Goal: Task Accomplishment & Management: Manage account settings

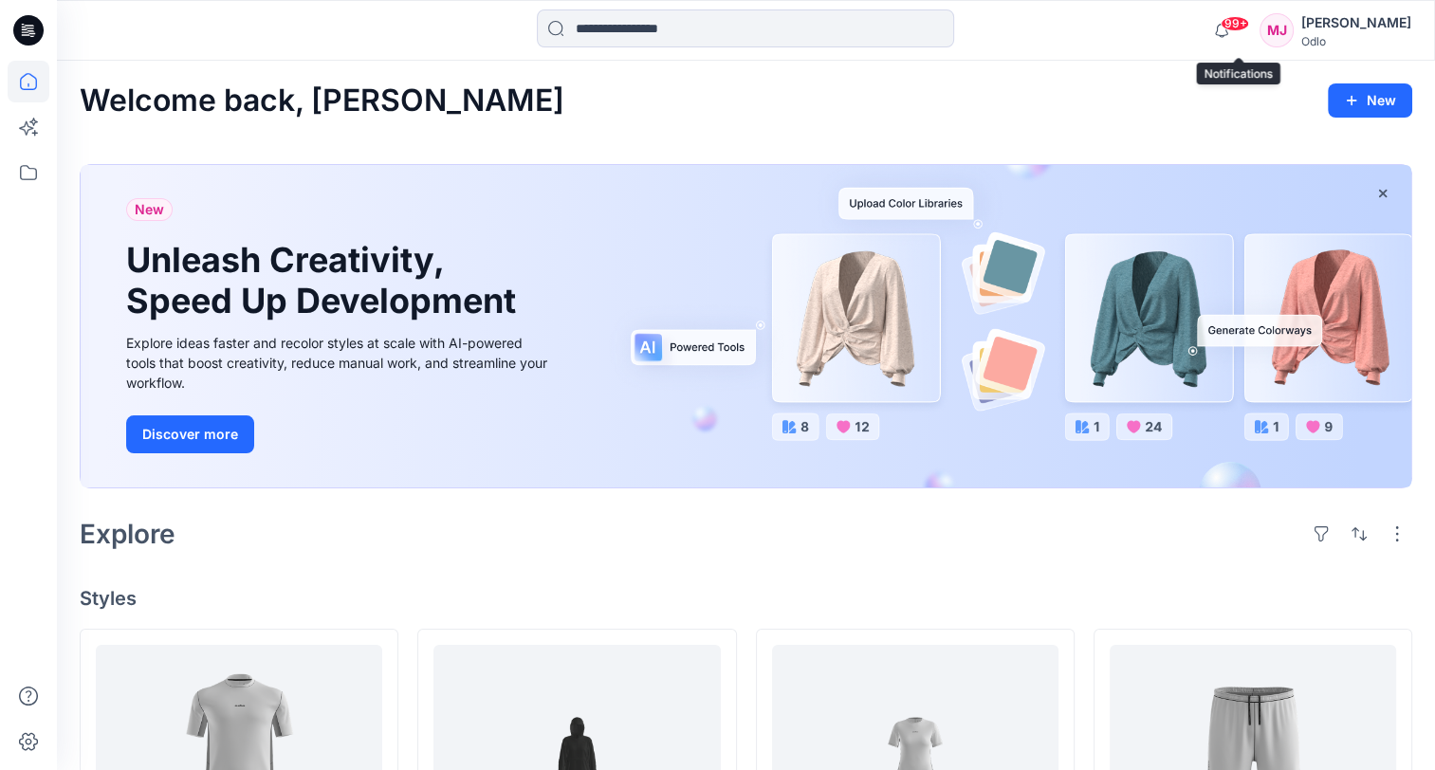
click at [1240, 25] on span "99+" at bounding box center [1235, 23] width 28 height 15
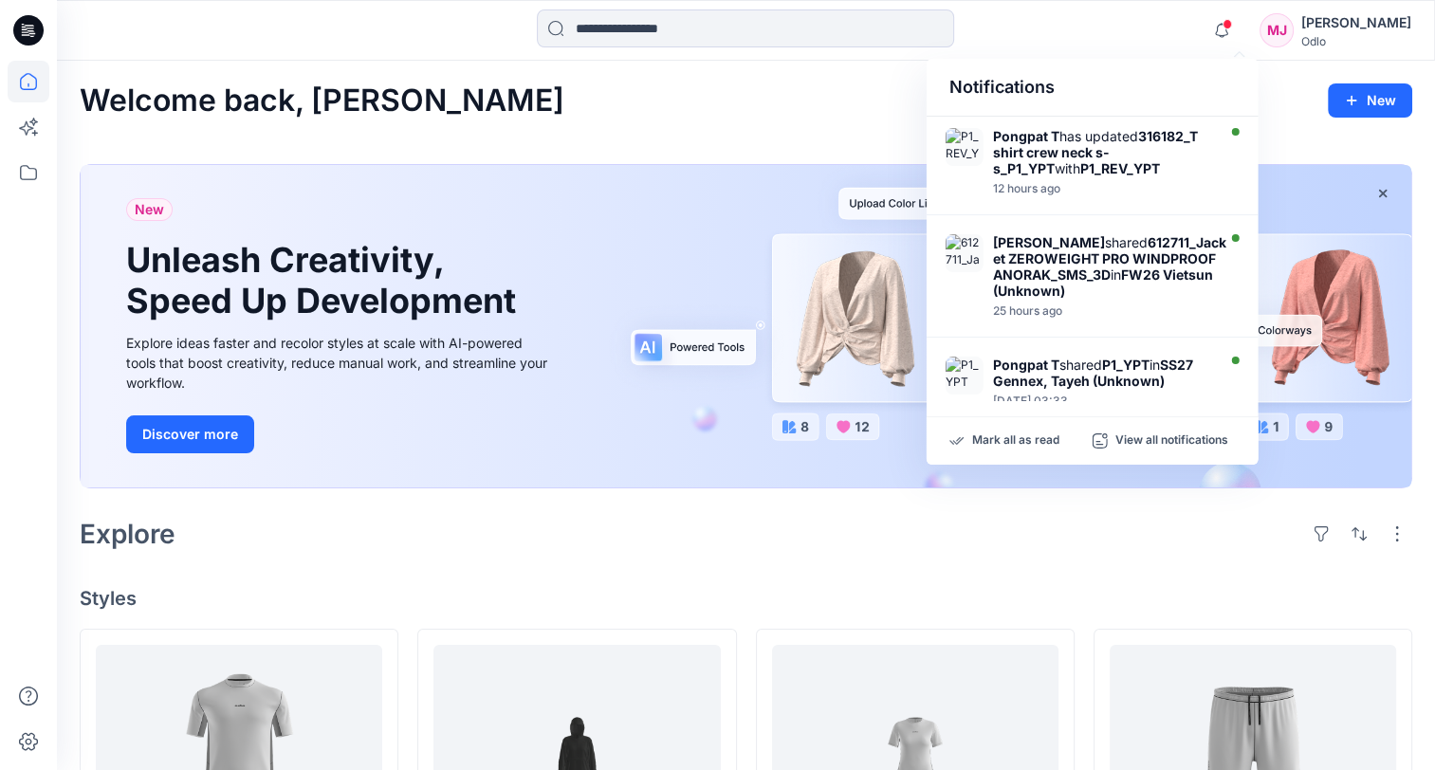
click at [1212, 42] on div "Notifications Pongpat T has updated 316182_T shirt crew neck s-s_P1_YPT with P1…" at bounding box center [745, 30] width 1377 height 42
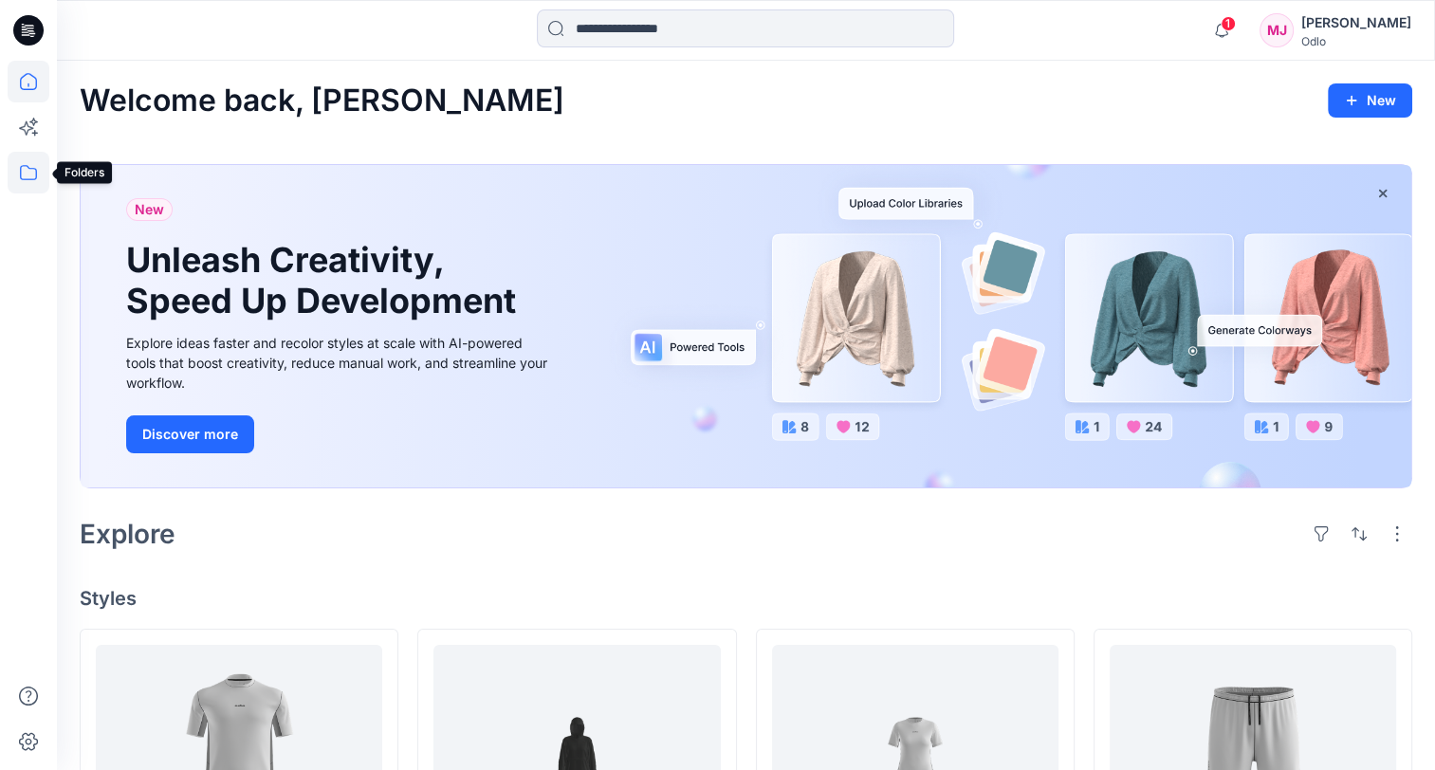
click at [23, 169] on icon at bounding box center [29, 173] width 42 height 42
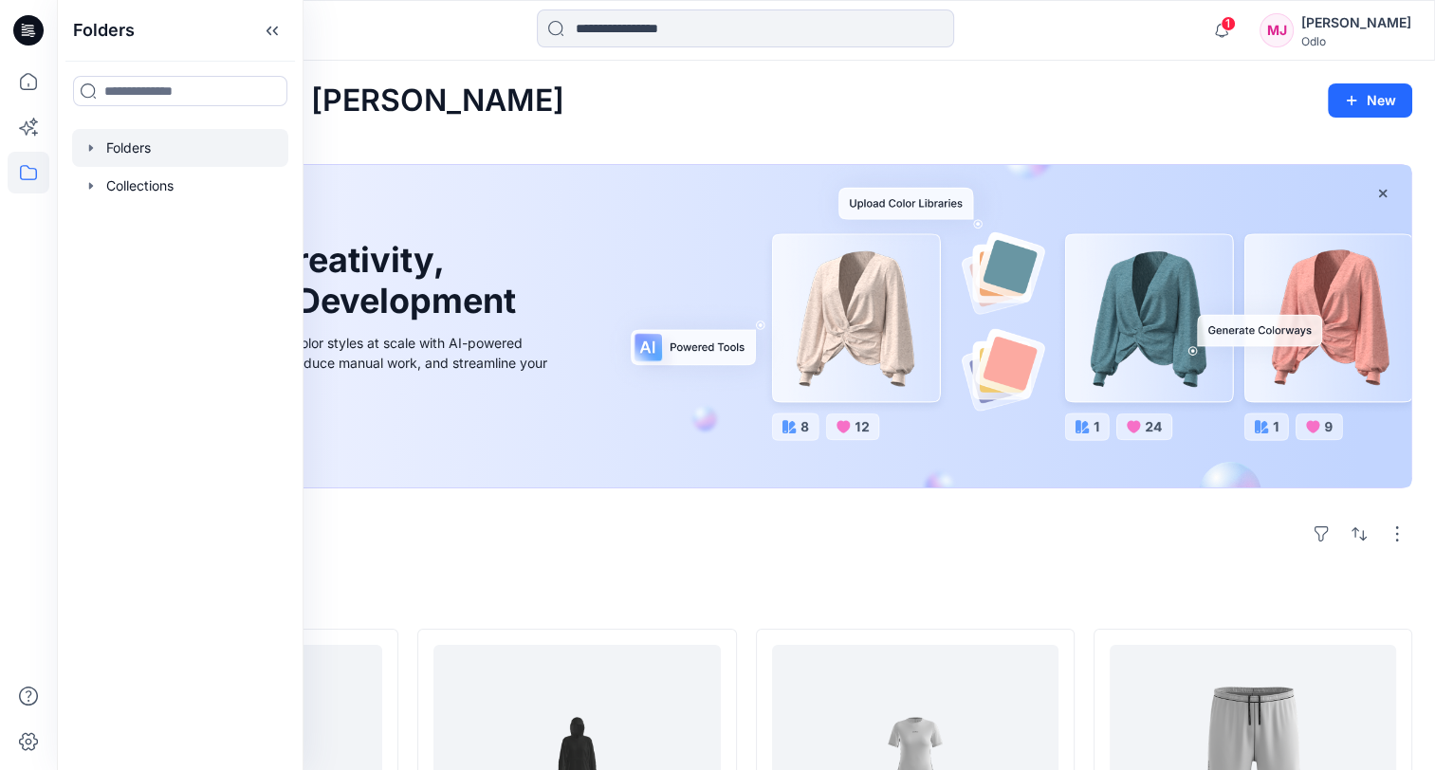
click at [133, 152] on div at bounding box center [180, 148] width 216 height 38
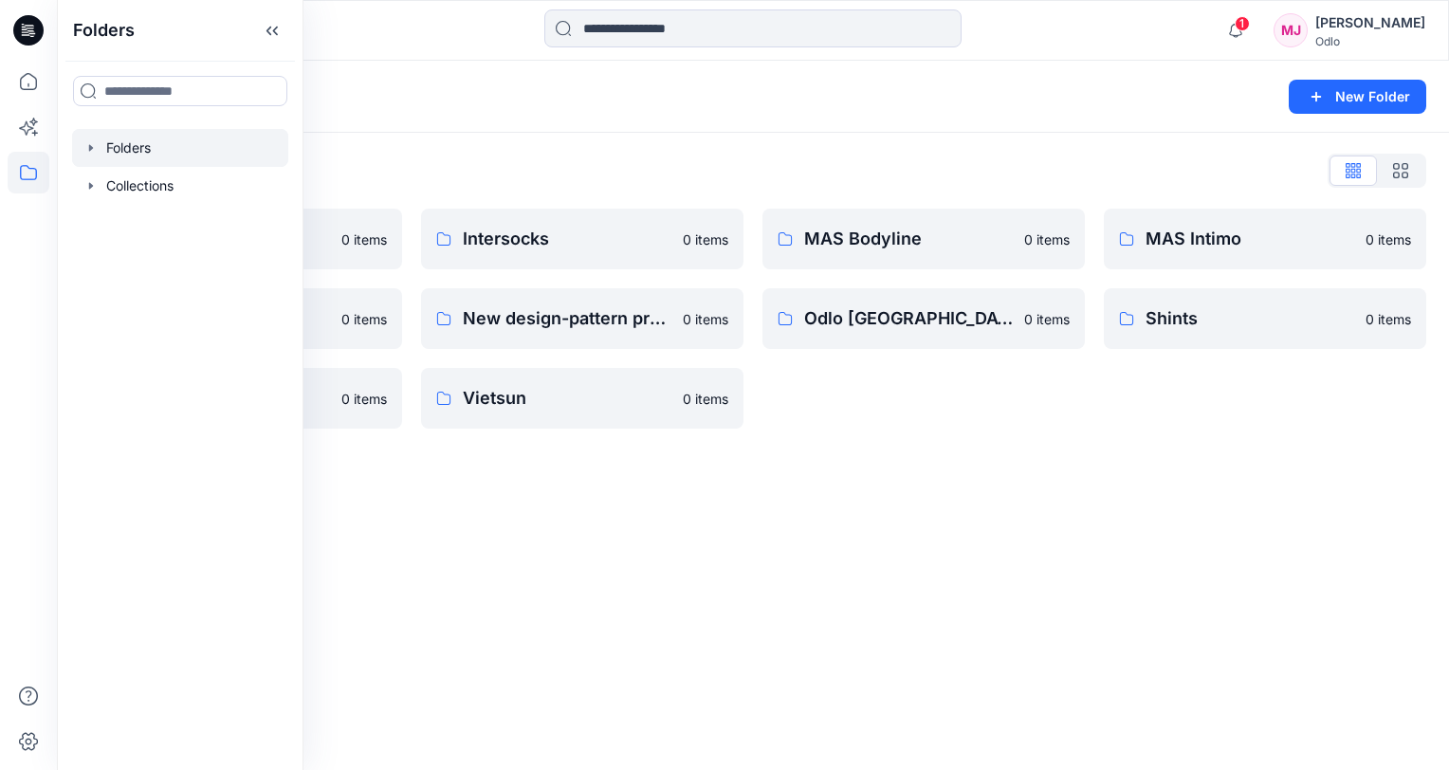
click at [781, 561] on div "Folders New Folder Folders List Gennex, Tayeh 0 items Memteks 0 items Sportstex…" at bounding box center [753, 415] width 1392 height 709
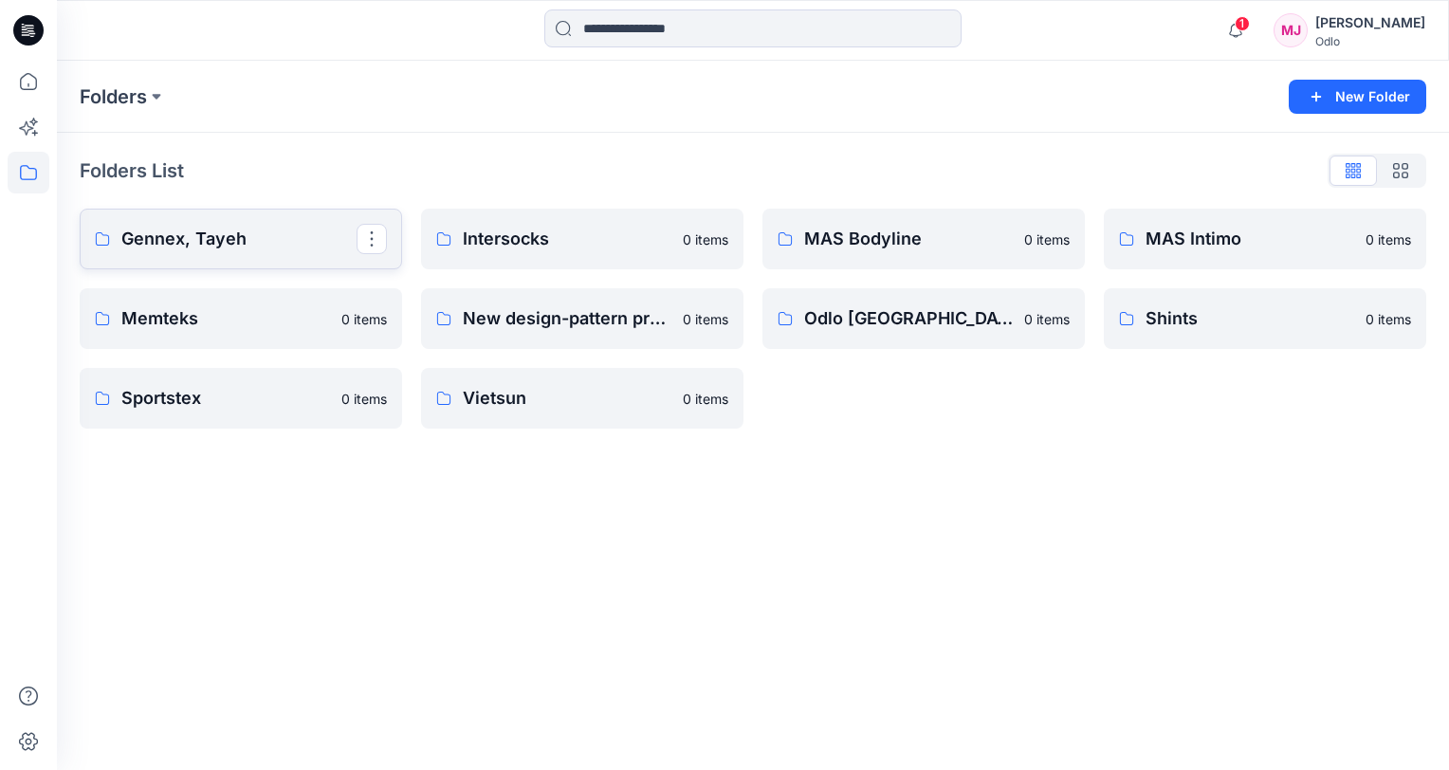
click at [298, 255] on link "Gennex, Tayeh" at bounding box center [241, 239] width 322 height 61
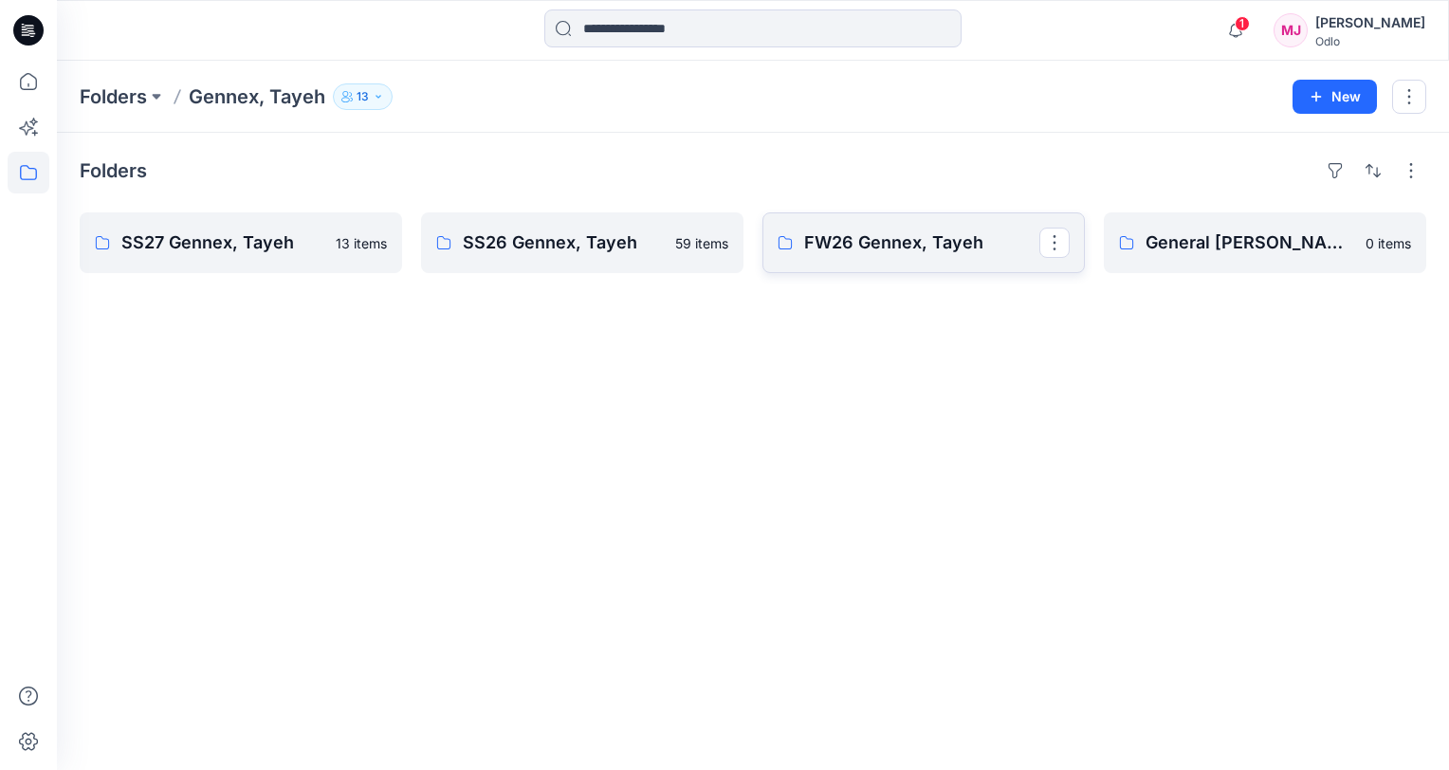
click at [885, 247] on p "FW26 Gennex, Tayeh" at bounding box center [921, 243] width 235 height 27
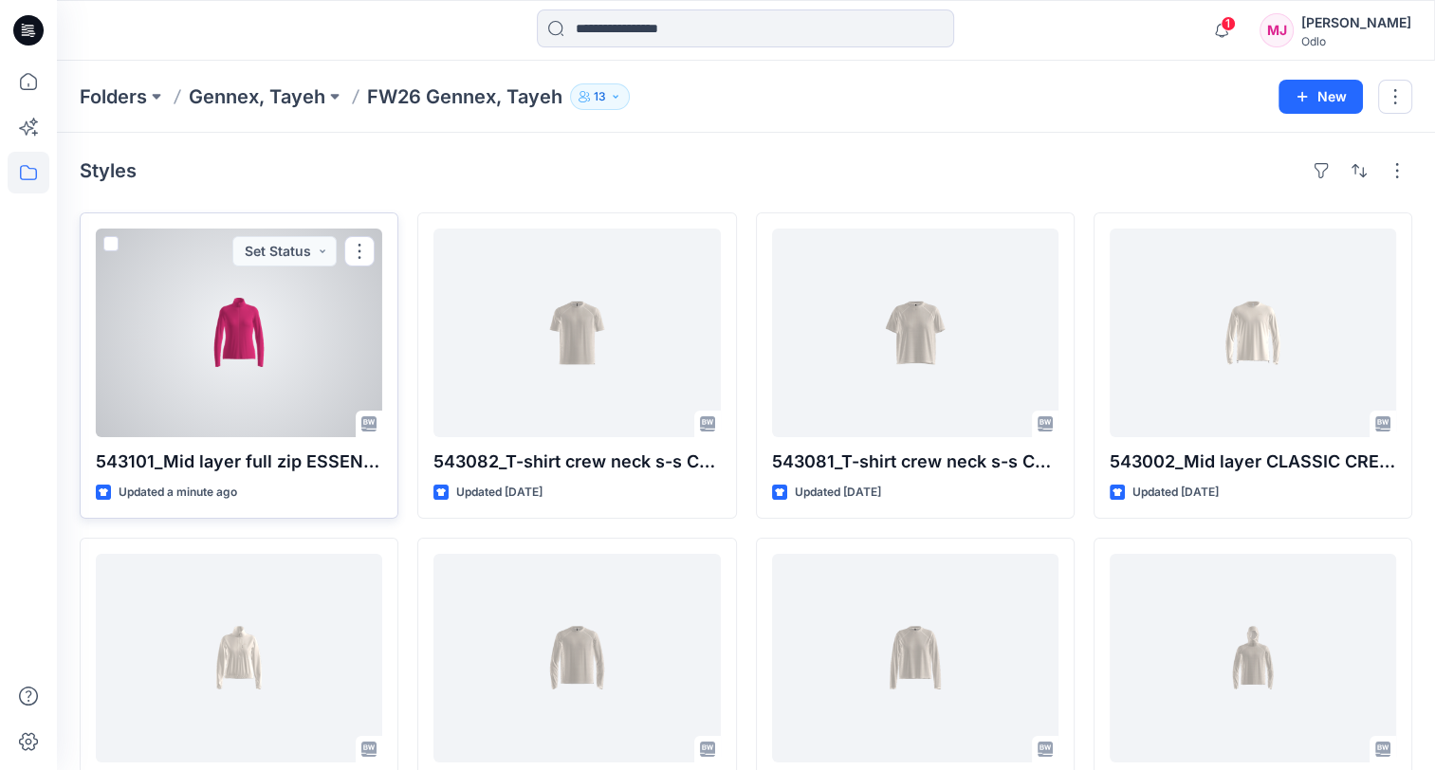
click at [239, 390] on div at bounding box center [239, 333] width 286 height 209
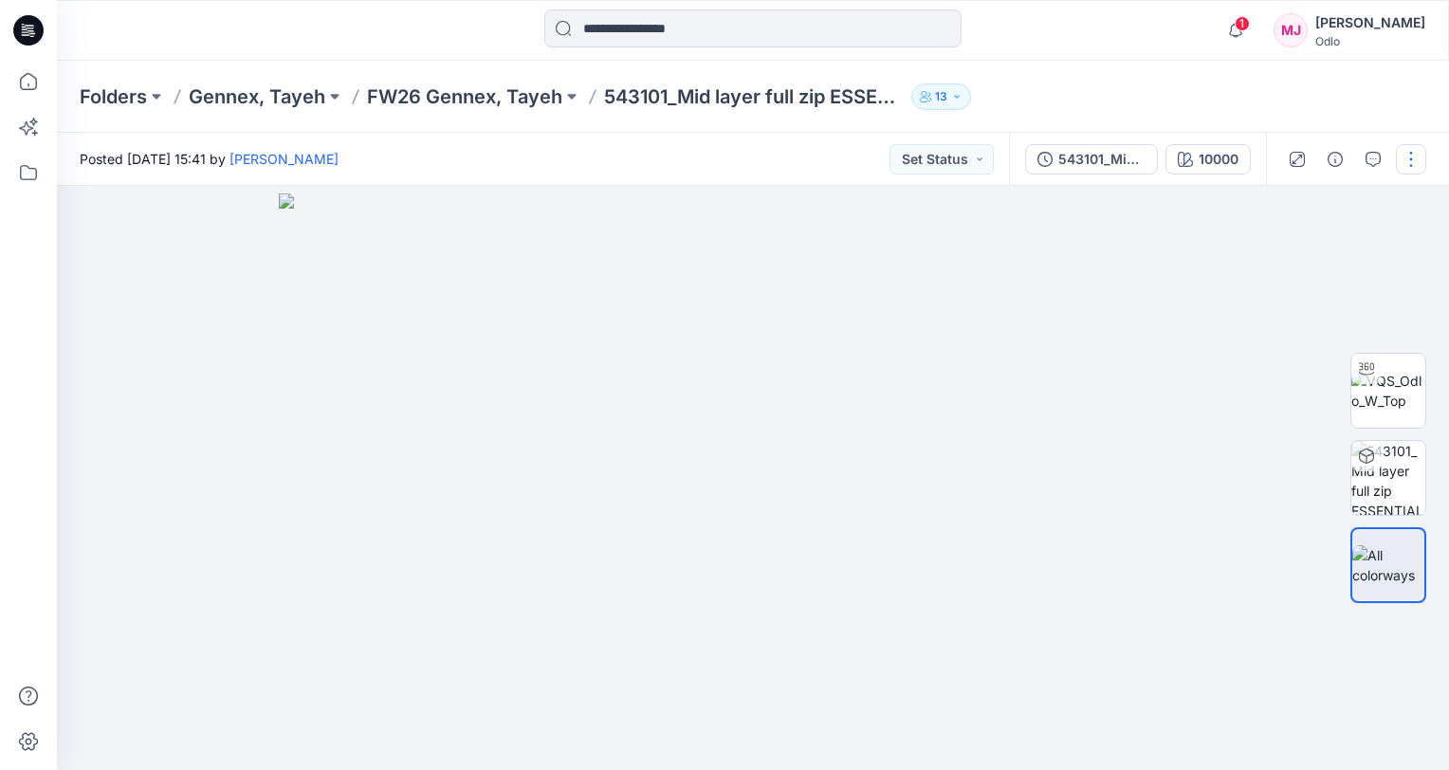
click at [1408, 171] on button "button" at bounding box center [1411, 159] width 30 height 30
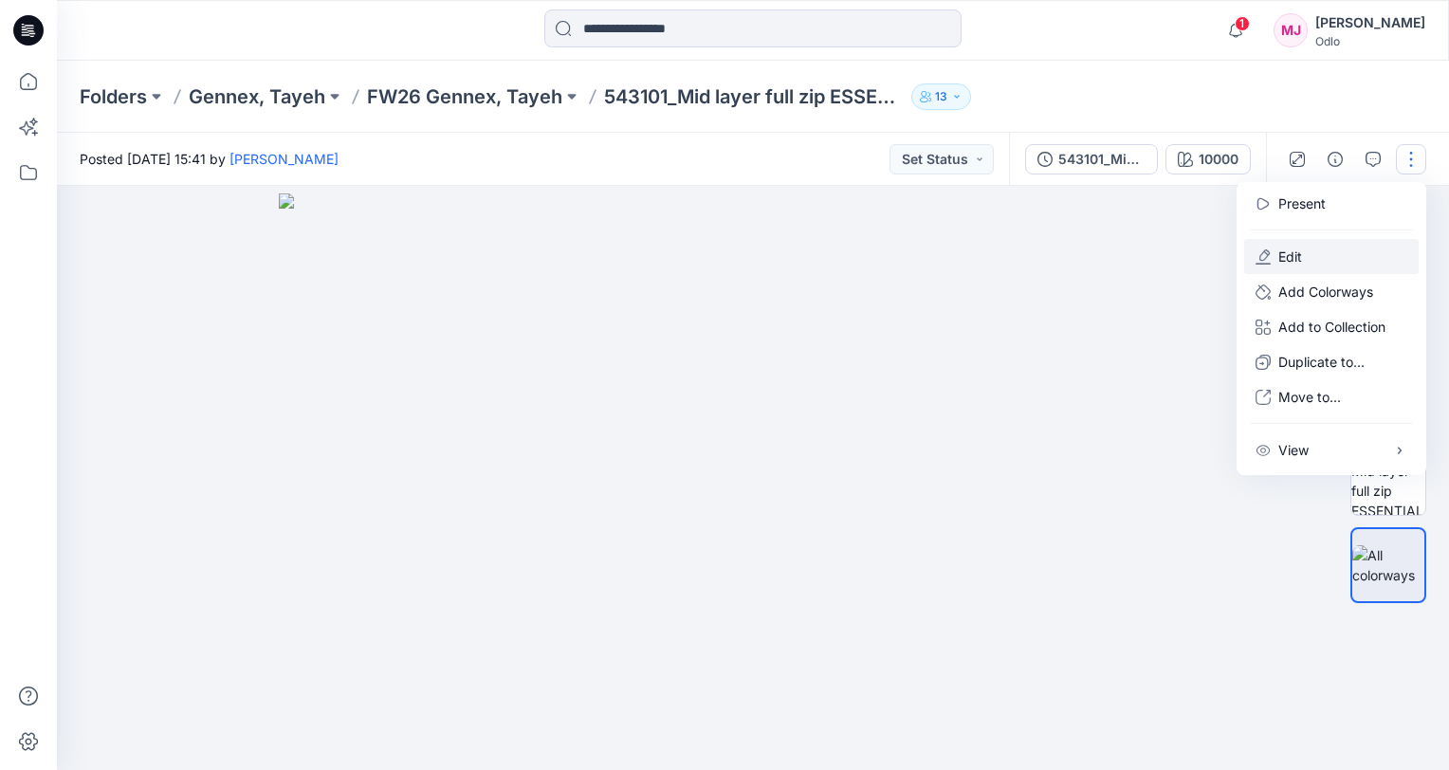
click at [1333, 256] on button "Edit" at bounding box center [1331, 256] width 174 height 35
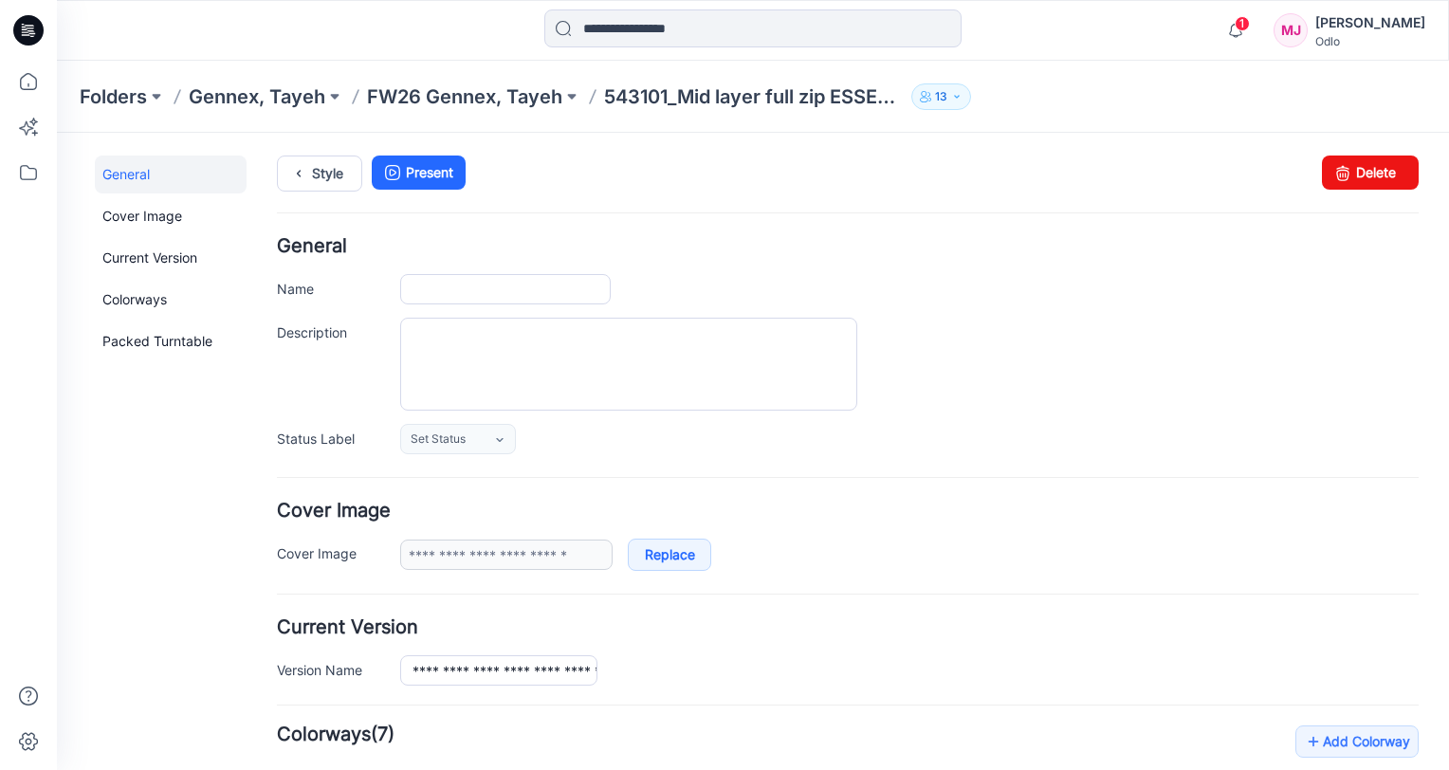
type input "**********"
type input "*****"
type input "**********"
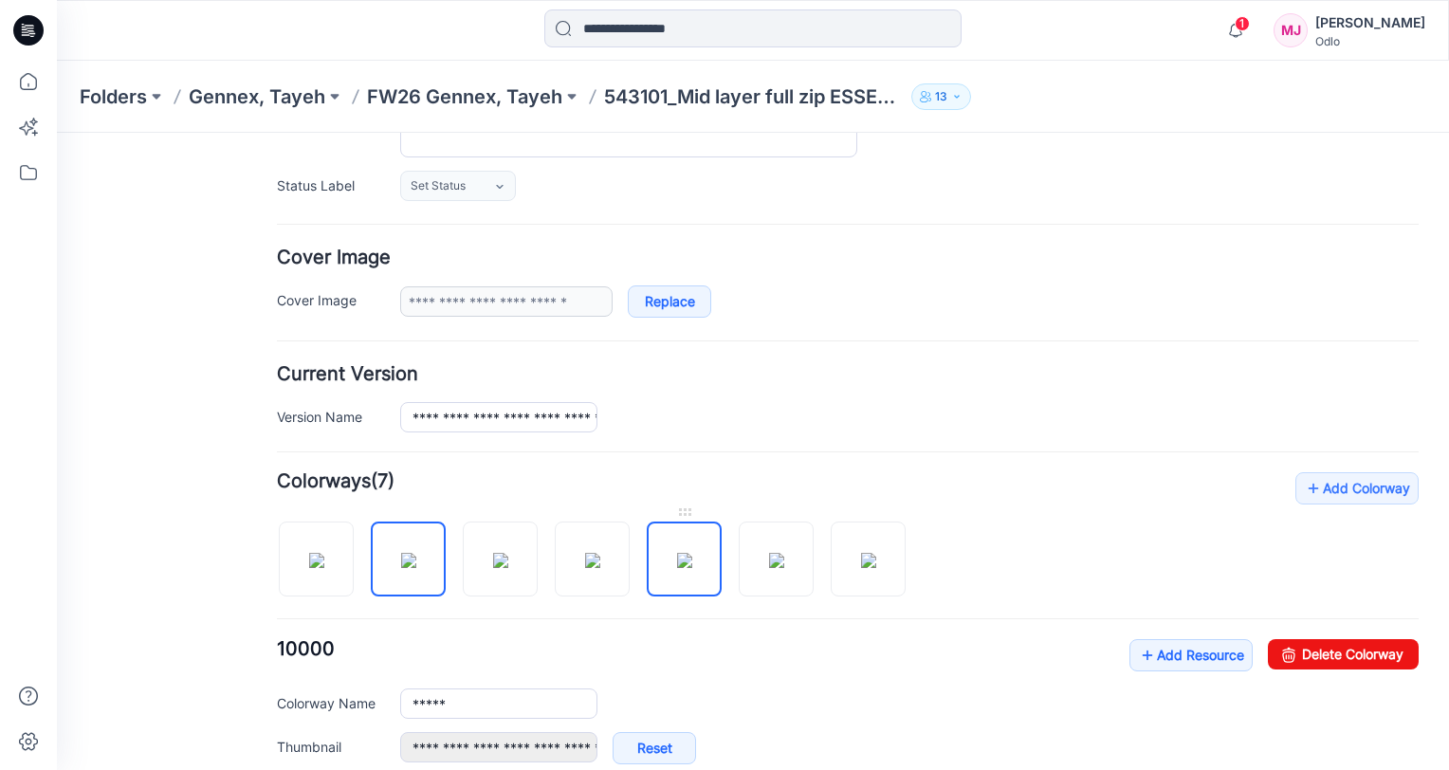
scroll to position [95, 0]
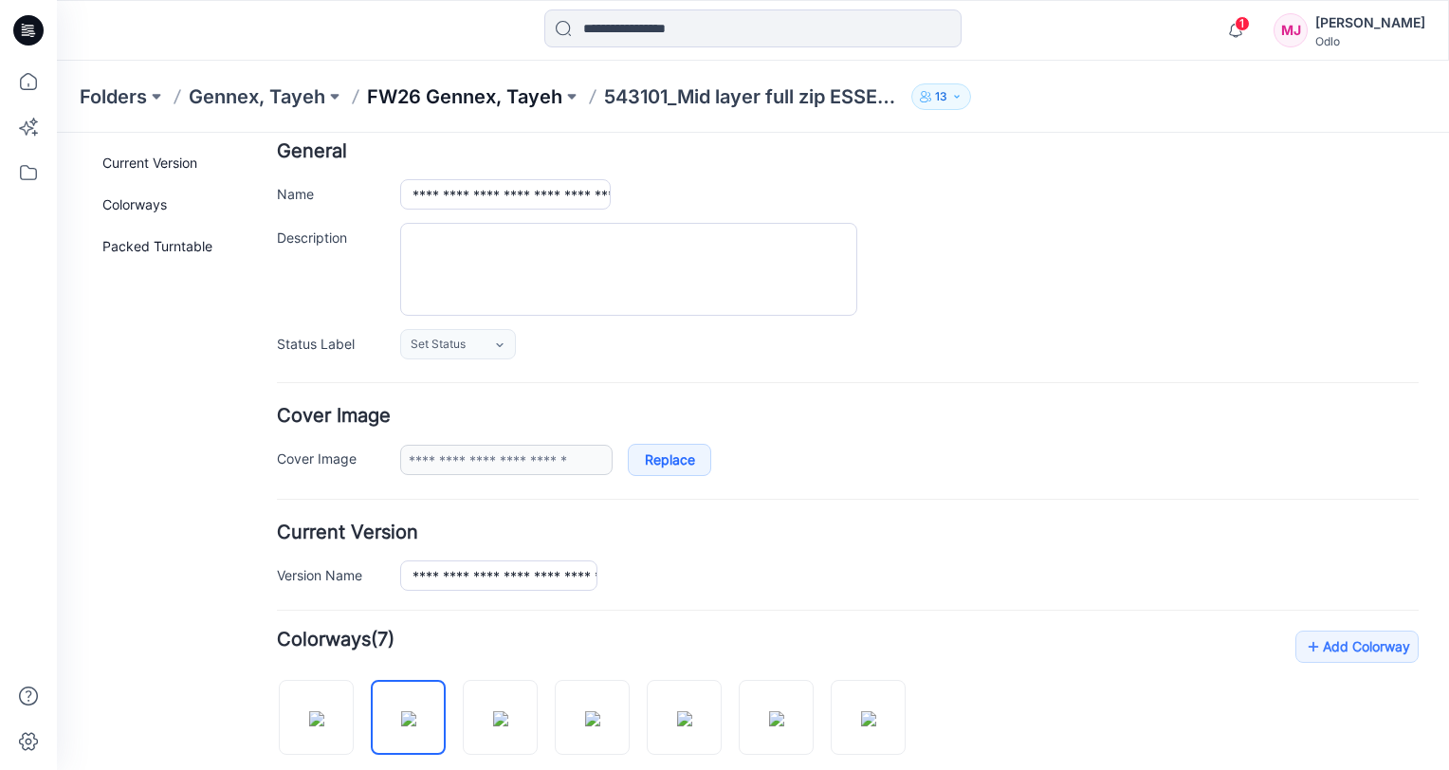
click at [520, 101] on p "FW26 Gennex, Tayeh" at bounding box center [464, 96] width 195 height 27
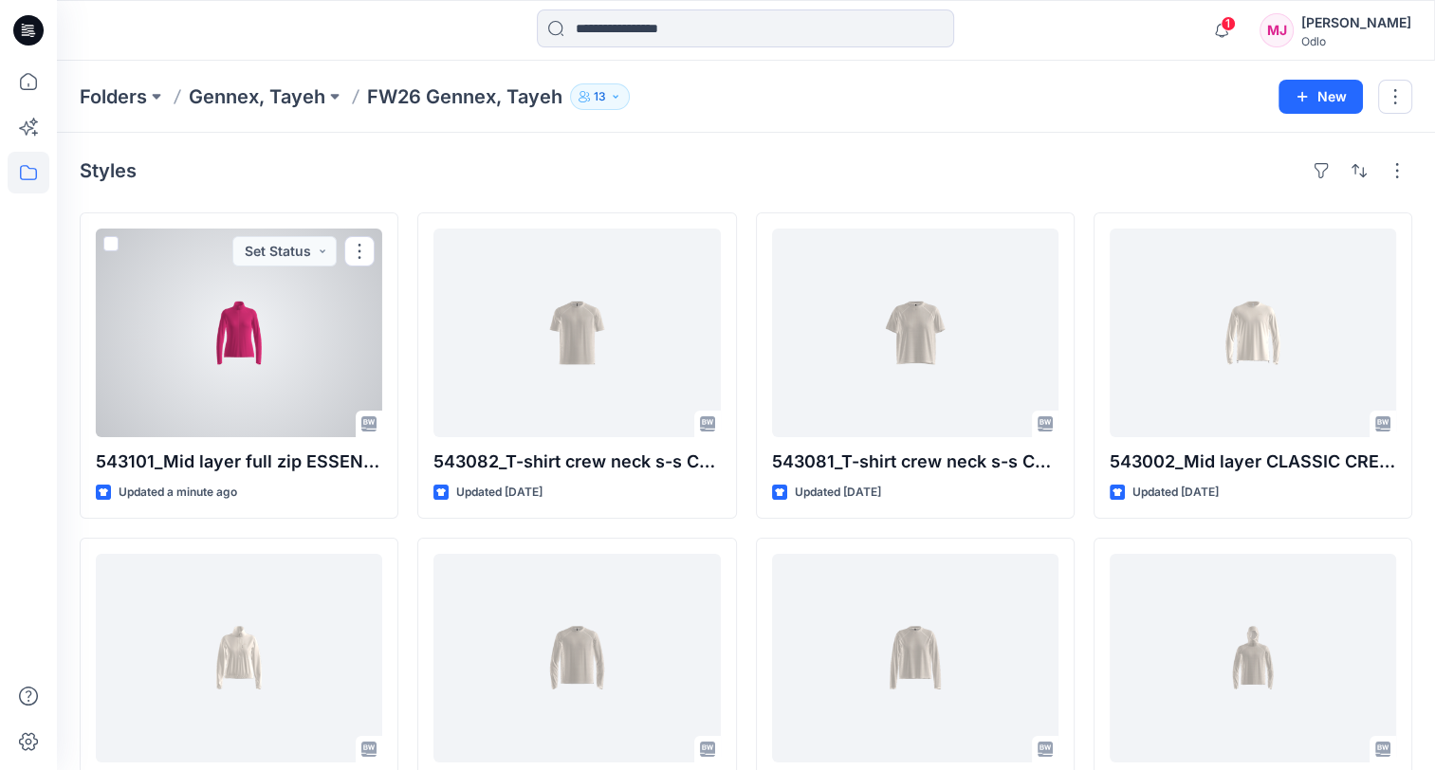
click at [221, 337] on div at bounding box center [239, 333] width 286 height 209
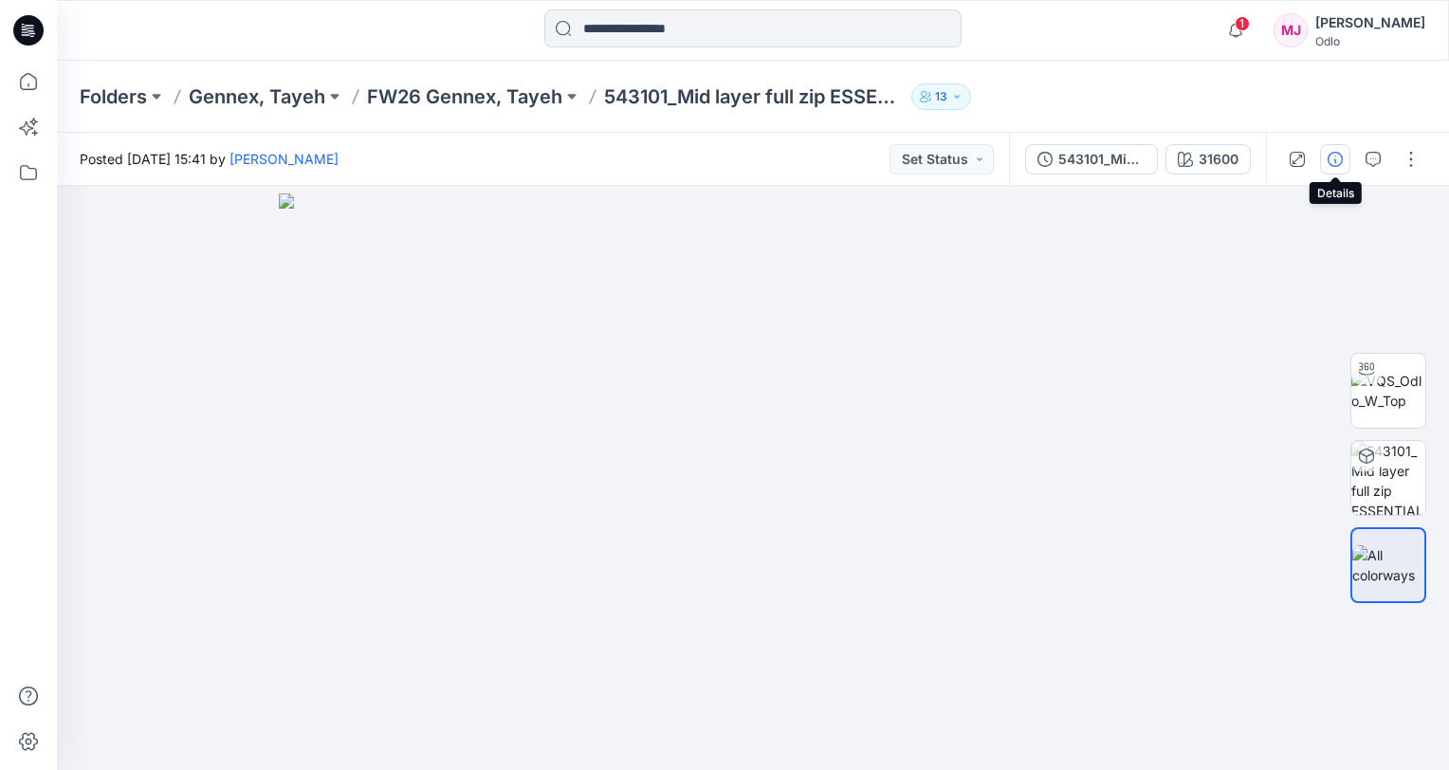
click at [1339, 157] on icon "button" at bounding box center [1335, 159] width 15 height 15
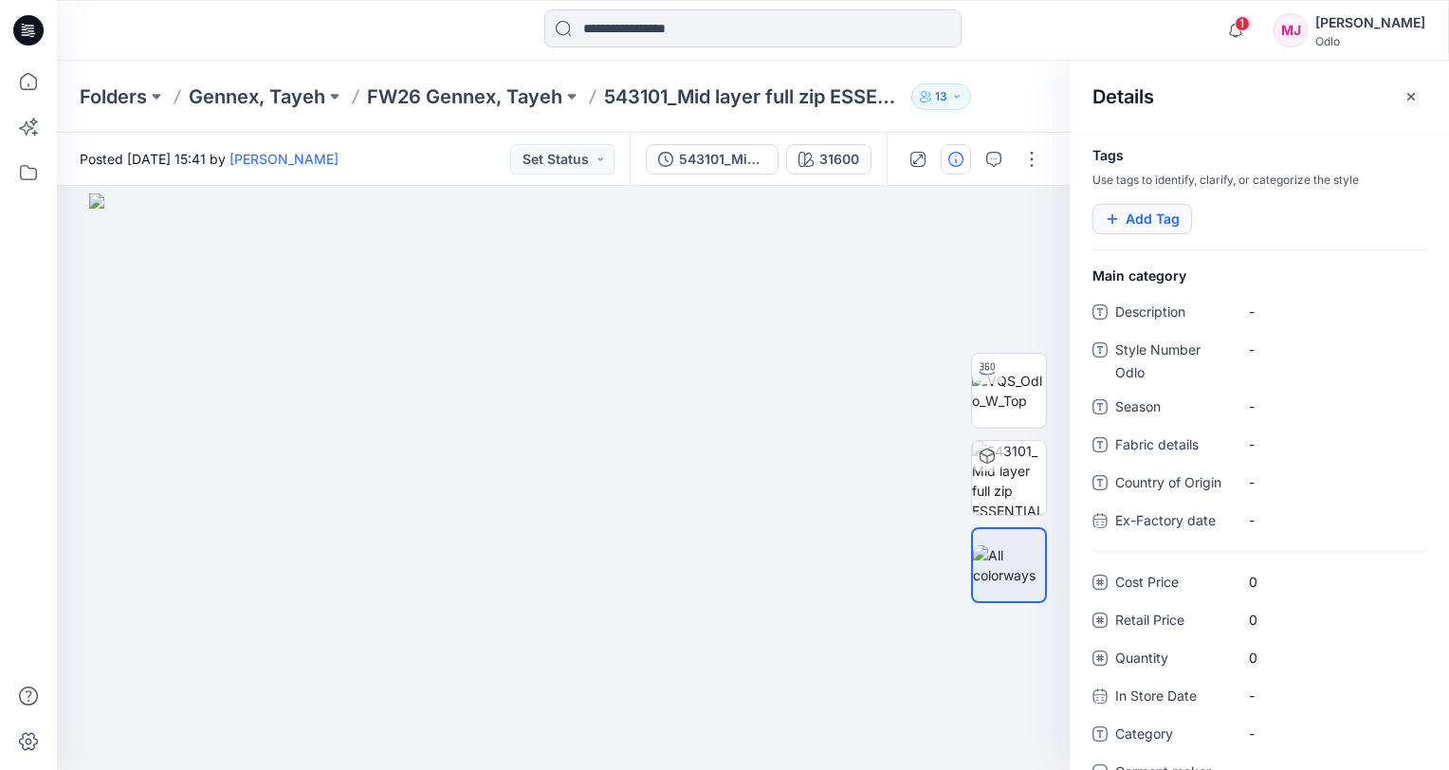
click at [1146, 222] on button "Add Tag" at bounding box center [1143, 219] width 100 height 30
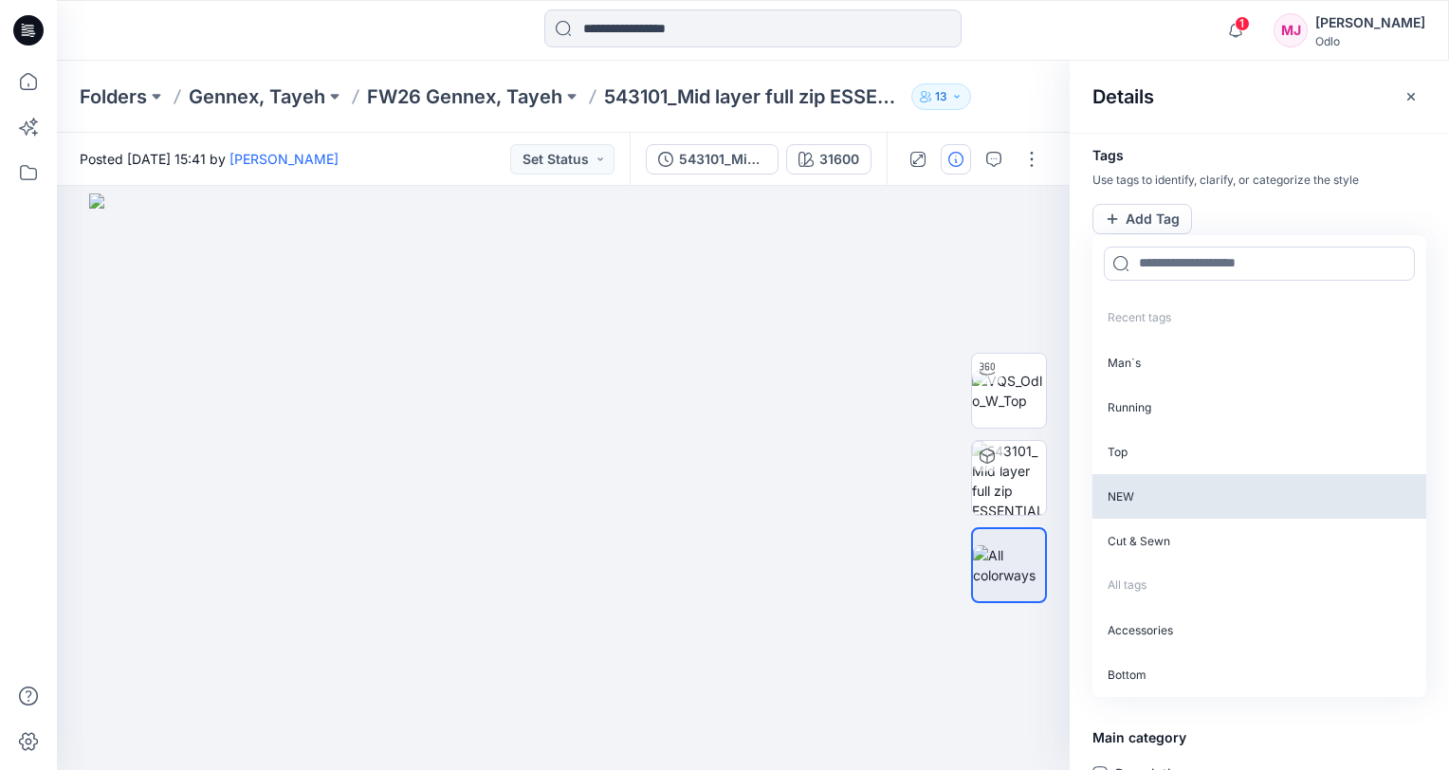
click at [1142, 440] on p "Top" at bounding box center [1260, 452] width 334 height 45
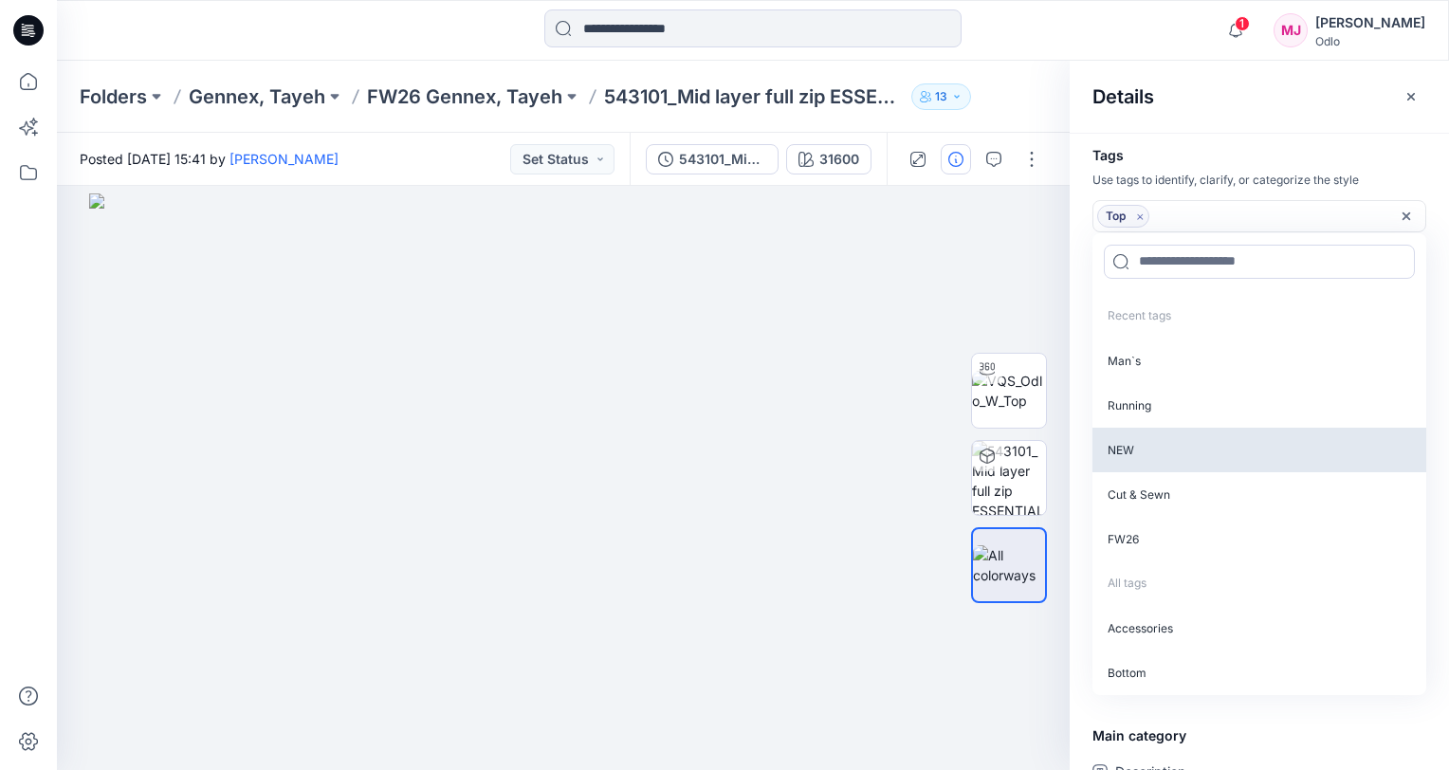
click at [1142, 440] on p "NEW" at bounding box center [1260, 450] width 334 height 45
click at [1142, 444] on p "Cut & Sewn" at bounding box center [1260, 450] width 334 height 45
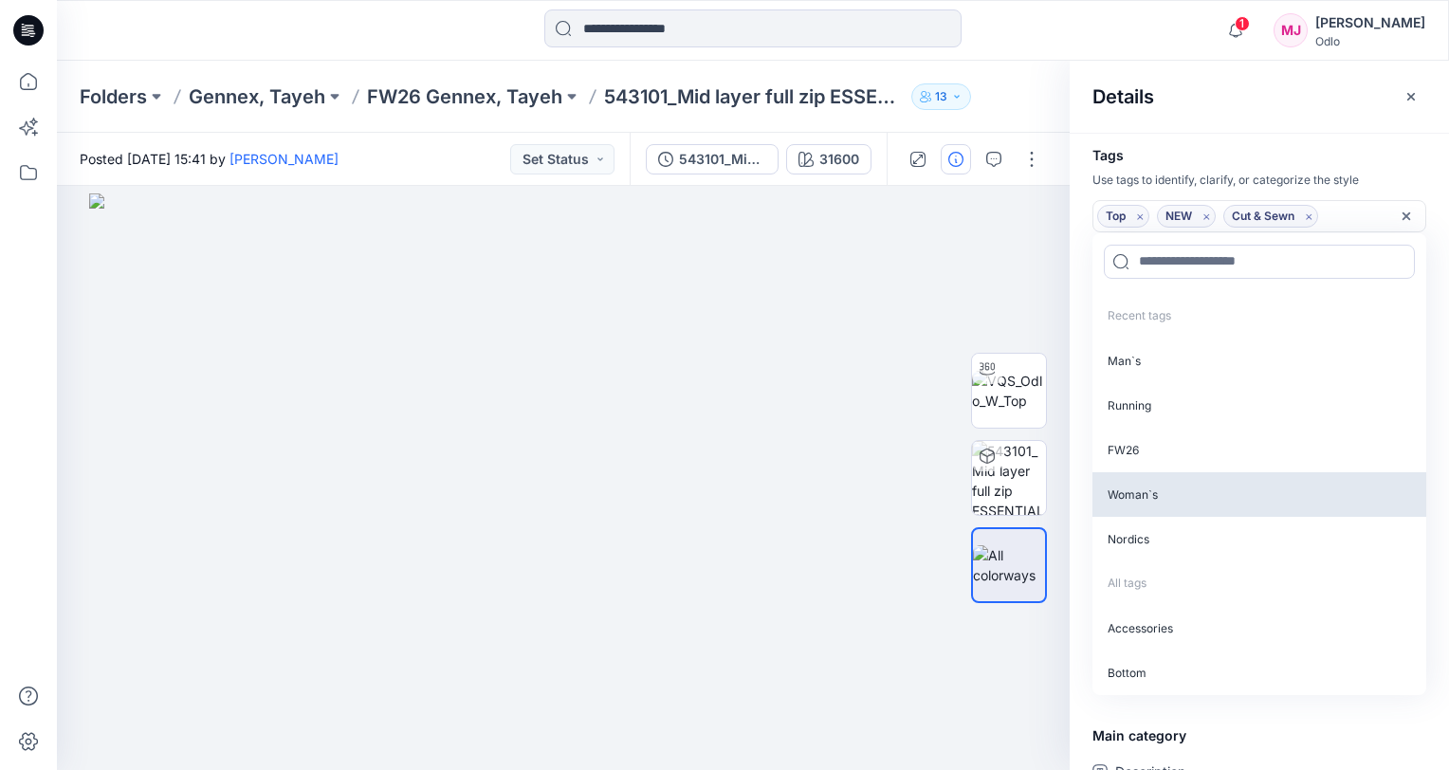
click at [1144, 446] on p "FW26" at bounding box center [1260, 450] width 334 height 45
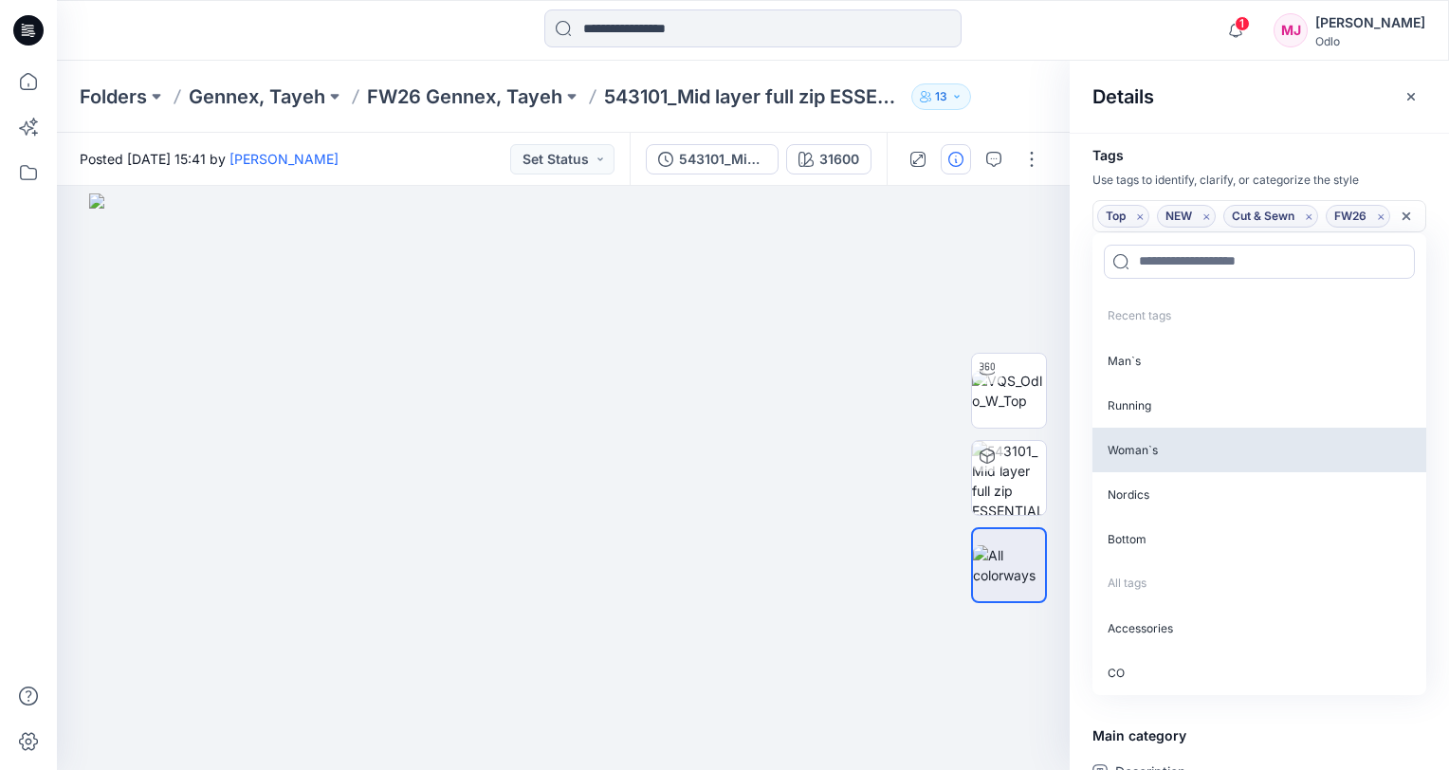
click at [1150, 449] on p "Woman`s" at bounding box center [1260, 450] width 334 height 45
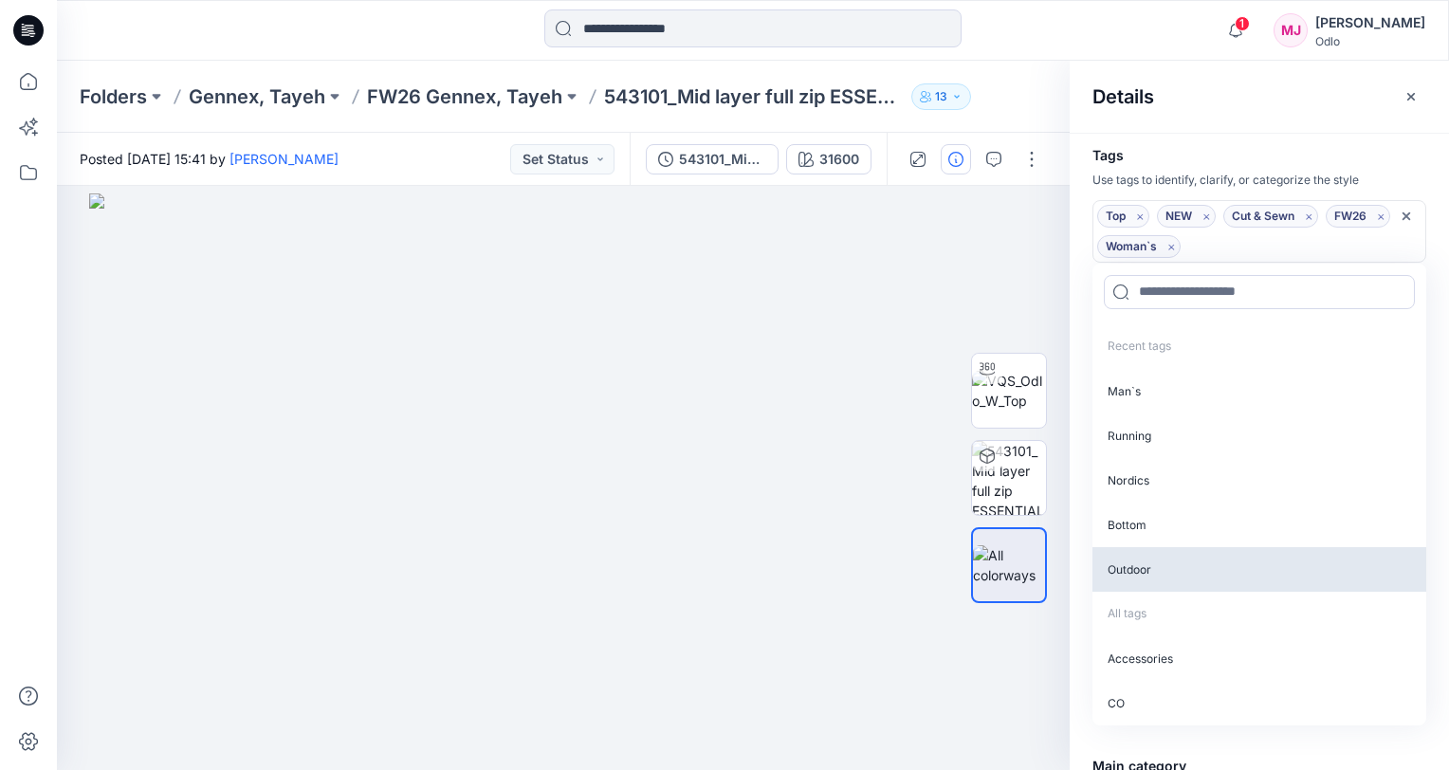
click at [1190, 581] on p "Outdoor" at bounding box center [1260, 569] width 334 height 45
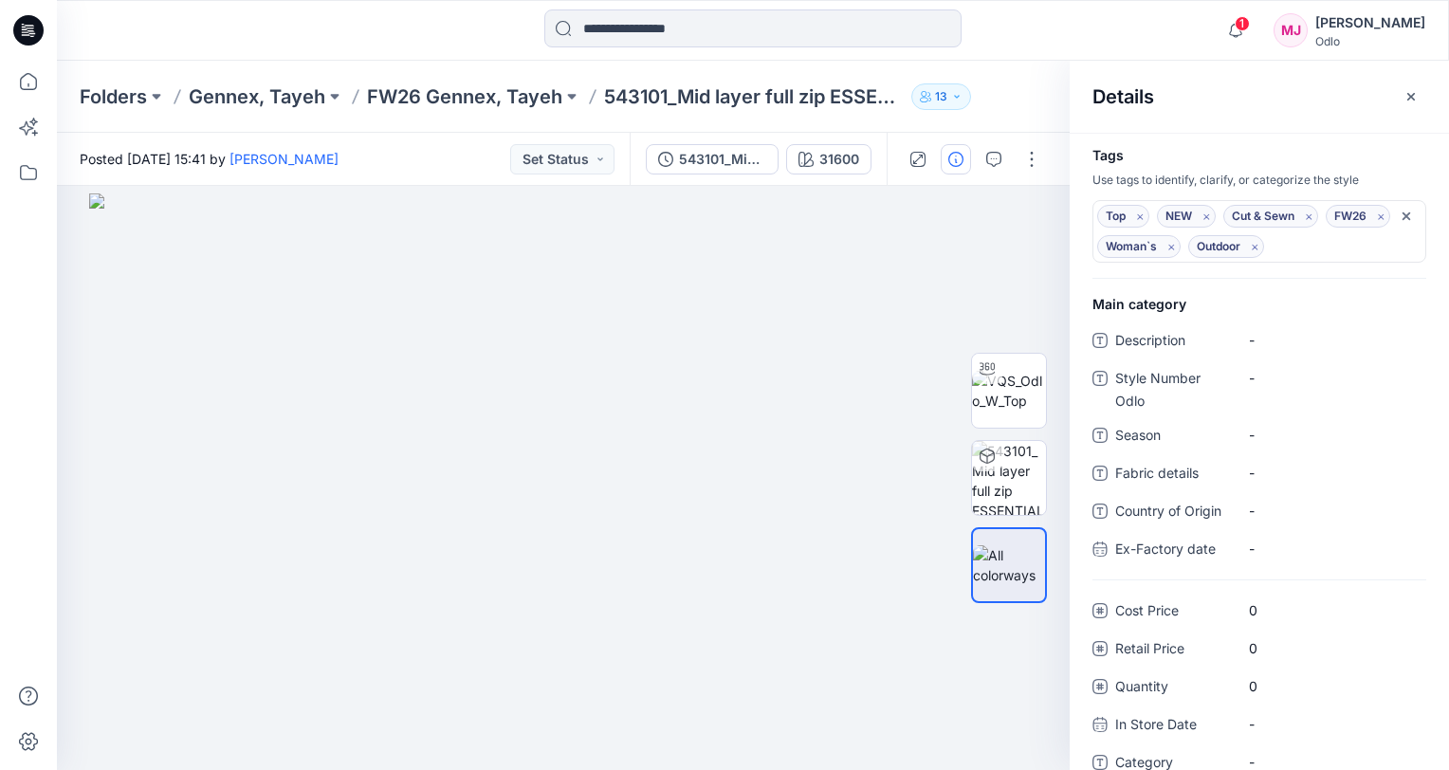
click at [1242, 95] on div "Details" at bounding box center [1259, 96] width 379 height 71
click at [1301, 378] on Odlo "-" at bounding box center [1331, 378] width 165 height 20
type textarea "******"
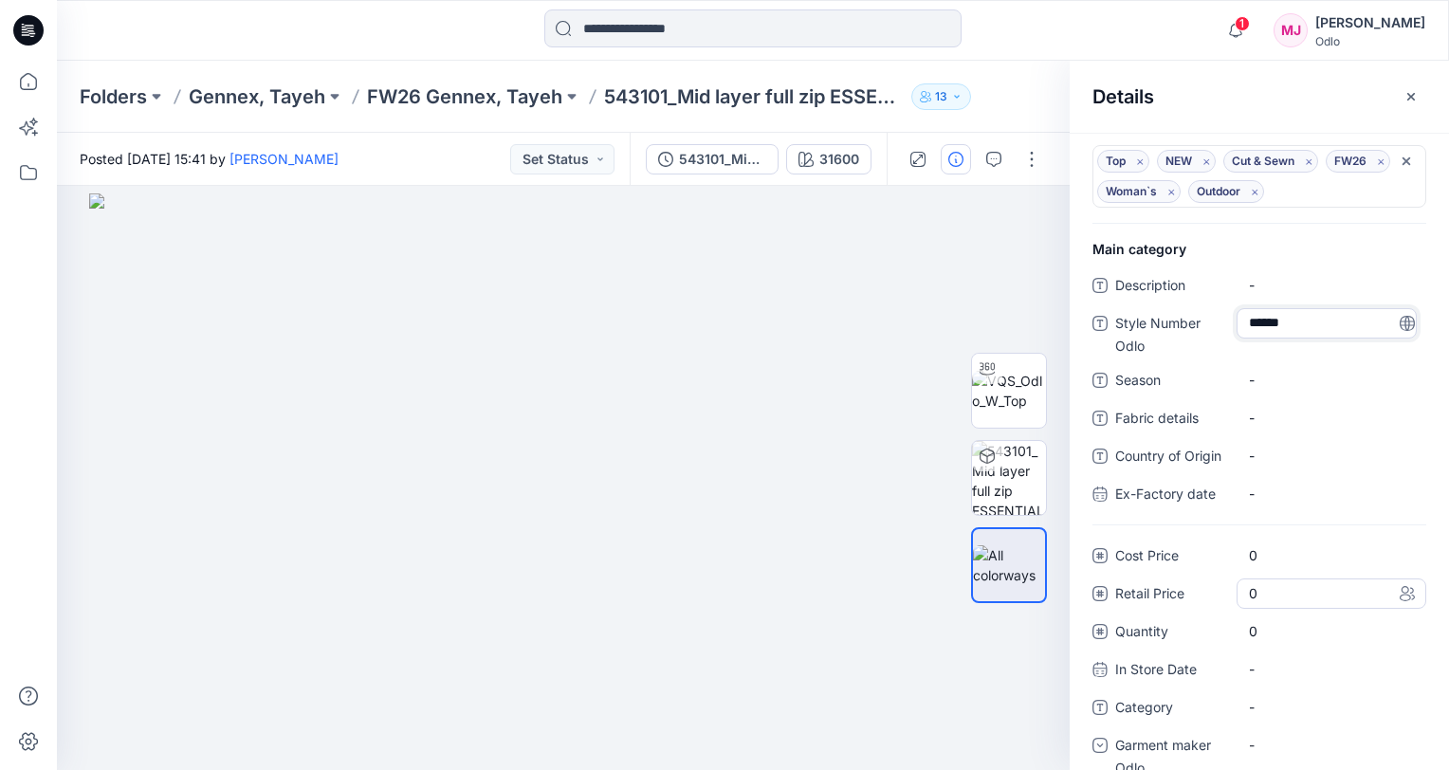
scroll to position [86, 0]
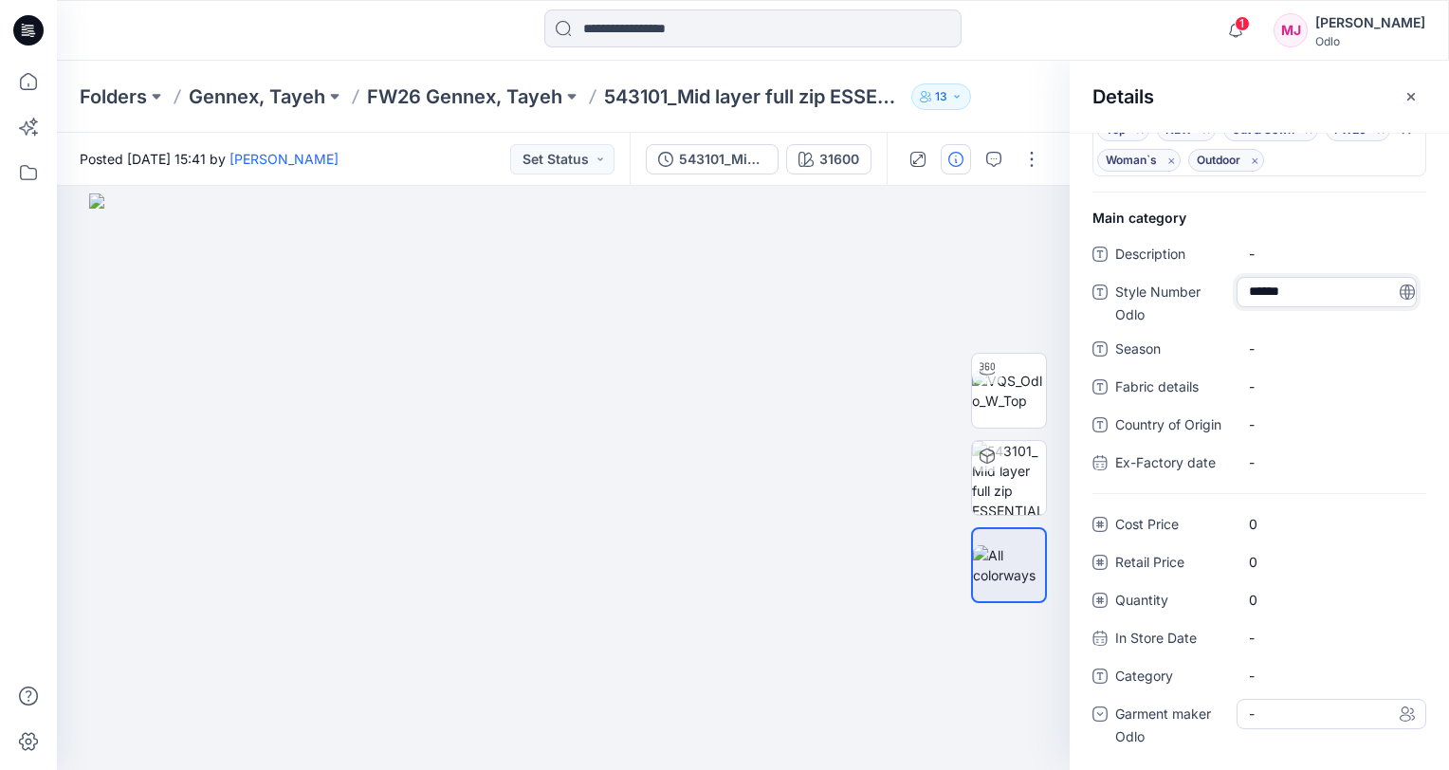
click at [1320, 712] on div "-" at bounding box center [1332, 714] width 190 height 30
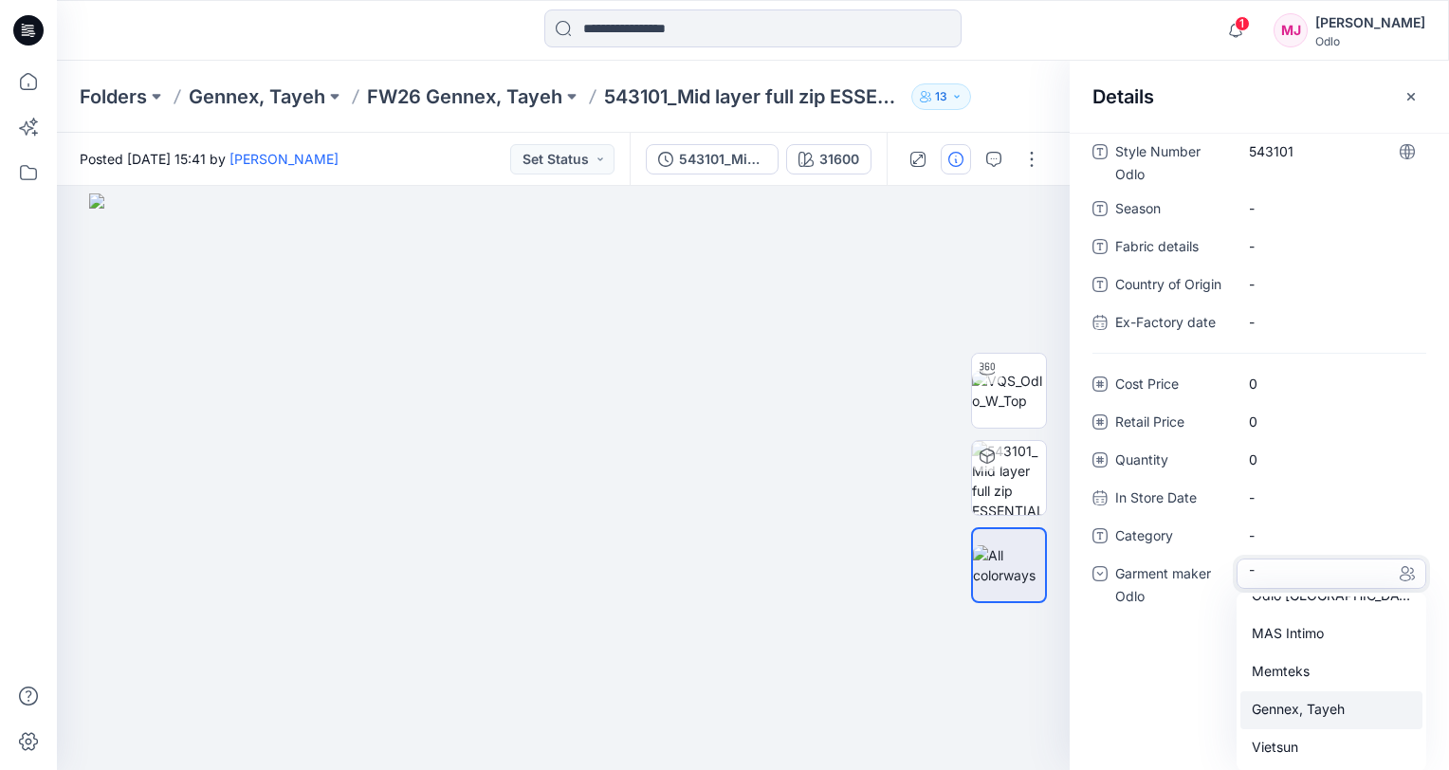
scroll to position [133, 0]
click at [1313, 678] on div "Gennex, Tayeh" at bounding box center [1331, 672] width 182 height 38
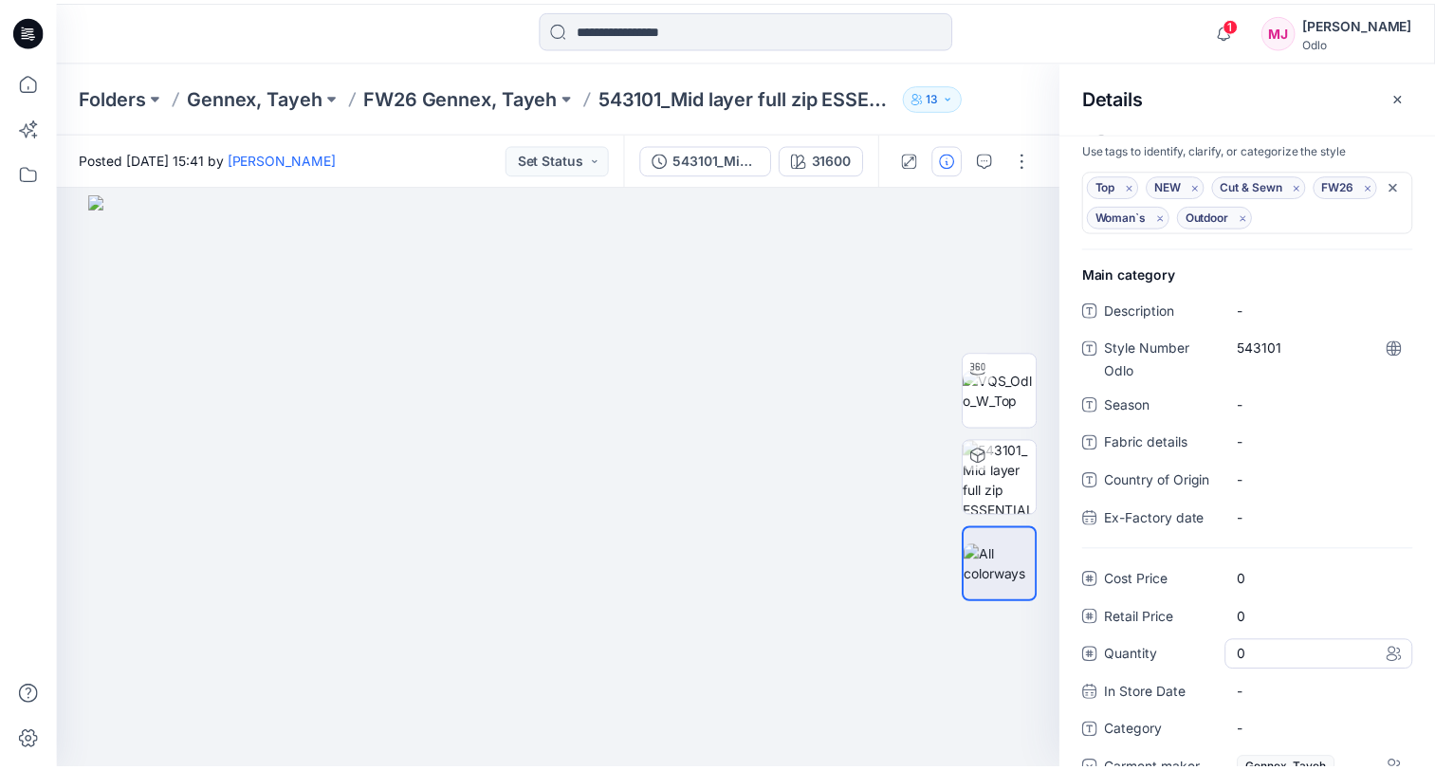
scroll to position [0, 0]
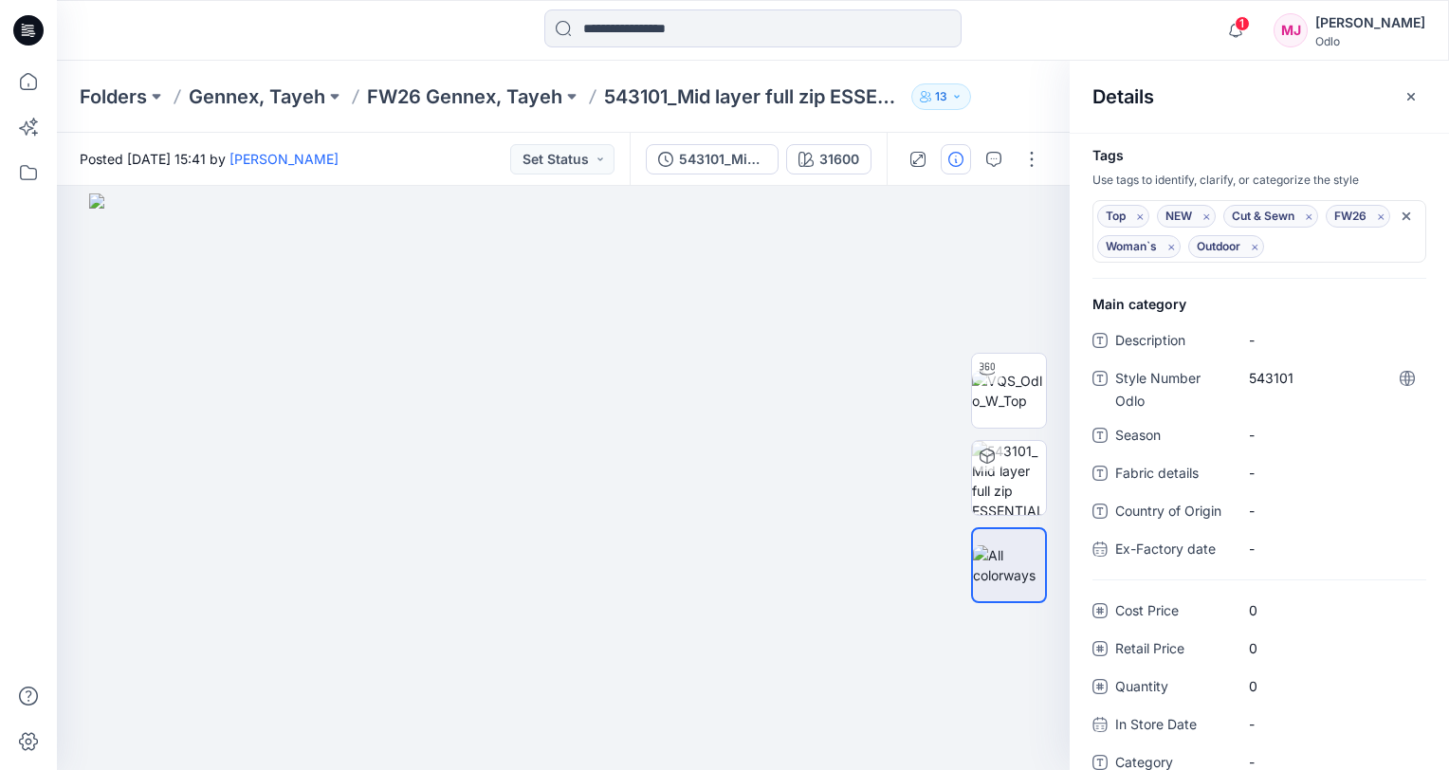
click at [1036, 87] on div "Folders Gennex, Tayeh FW26 Gennex, Tayeh 543101_Mid layer full zip ESSENTIAL WA…" at bounding box center [679, 96] width 1199 height 27
click at [1411, 90] on icon "button" at bounding box center [1411, 96] width 15 height 15
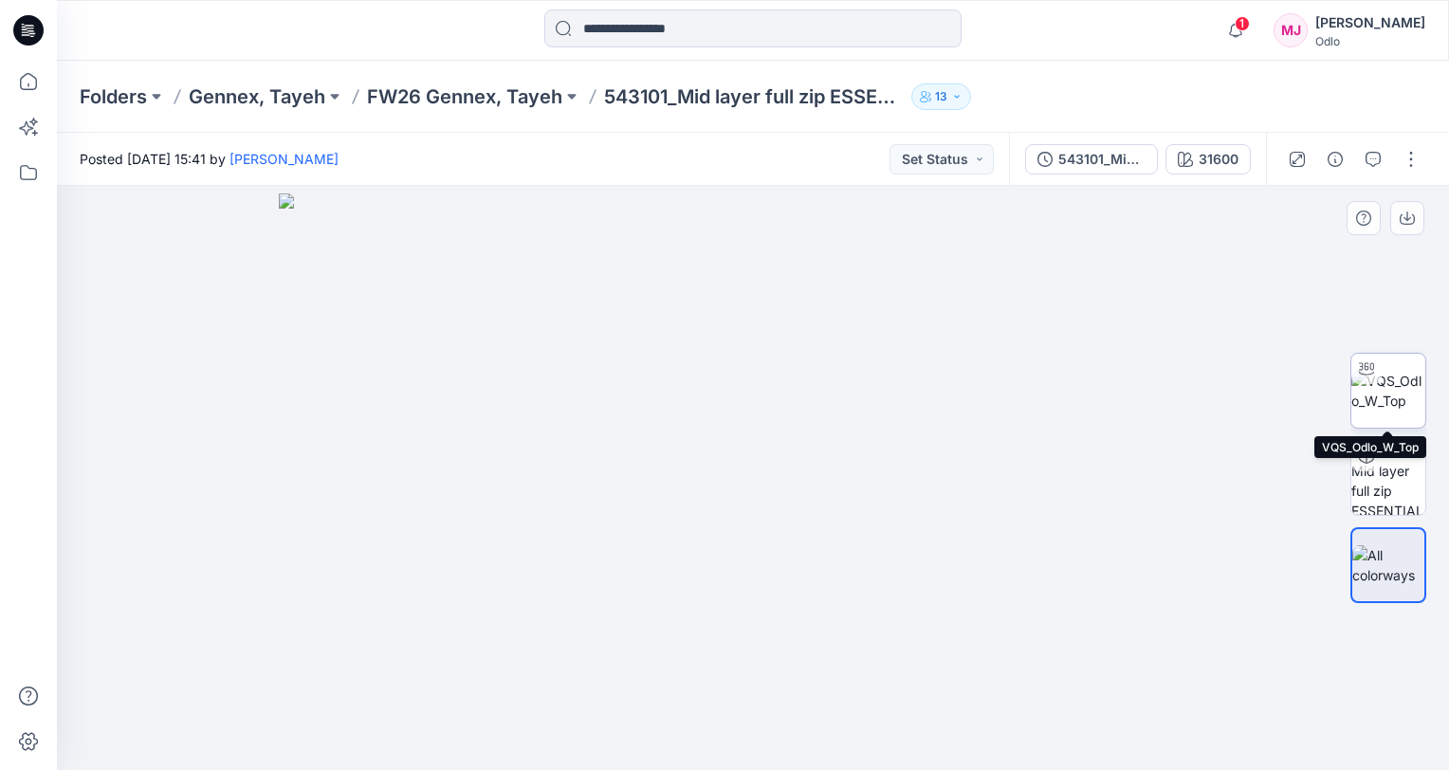
drag, startPoint x: 1387, startPoint y: 387, endPoint x: 1369, endPoint y: 405, distance: 25.5
click at [1387, 387] on img at bounding box center [1388, 391] width 74 height 40
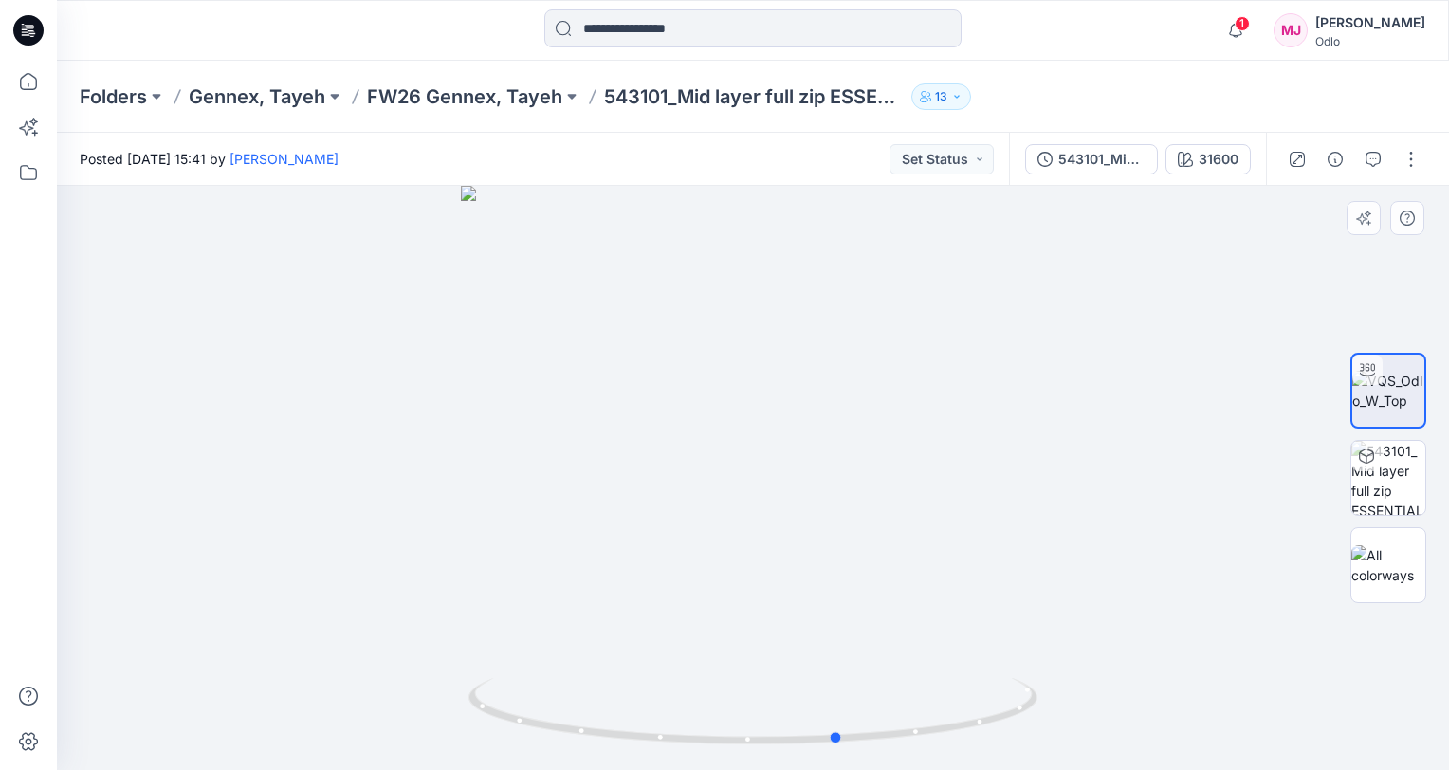
drag, startPoint x: 755, startPoint y: 740, endPoint x: 272, endPoint y: 613, distance: 499.2
click at [272, 613] on div at bounding box center [753, 478] width 1392 height 584
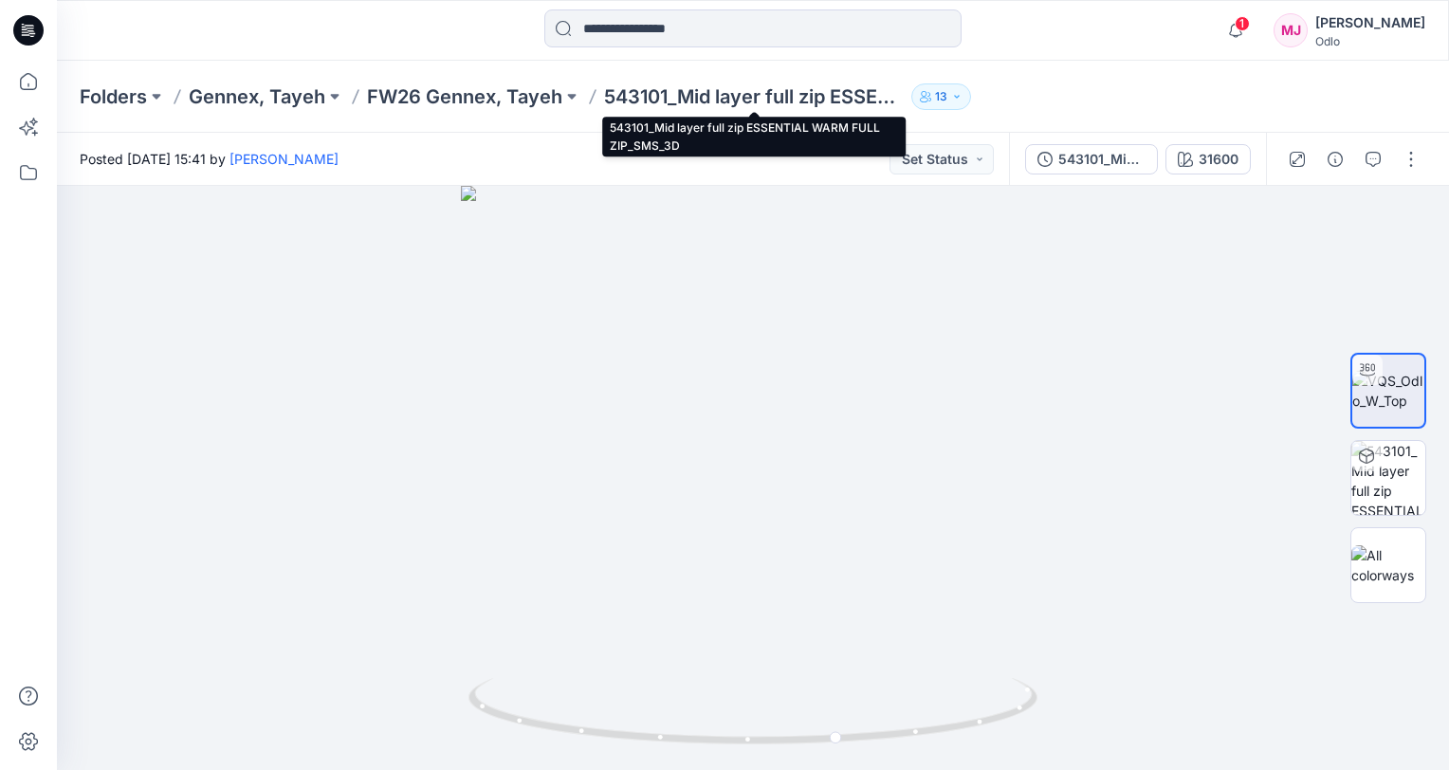
click at [663, 91] on p "543101_Mid layer full zip ESSENTIAL WARM FULL ZIP_SMS_3D" at bounding box center [754, 96] width 300 height 27
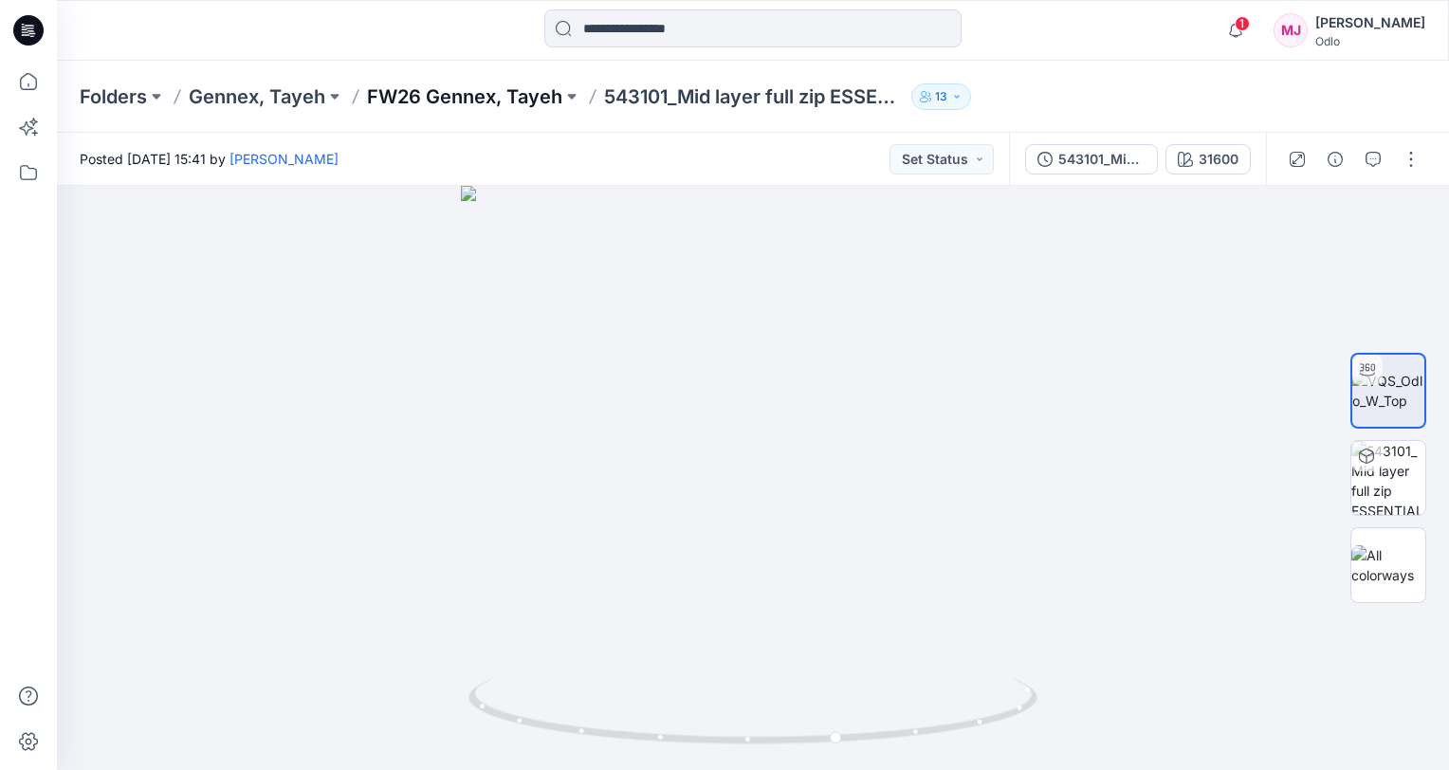
click at [415, 100] on p "FW26 Gennex, Tayeh" at bounding box center [464, 96] width 195 height 27
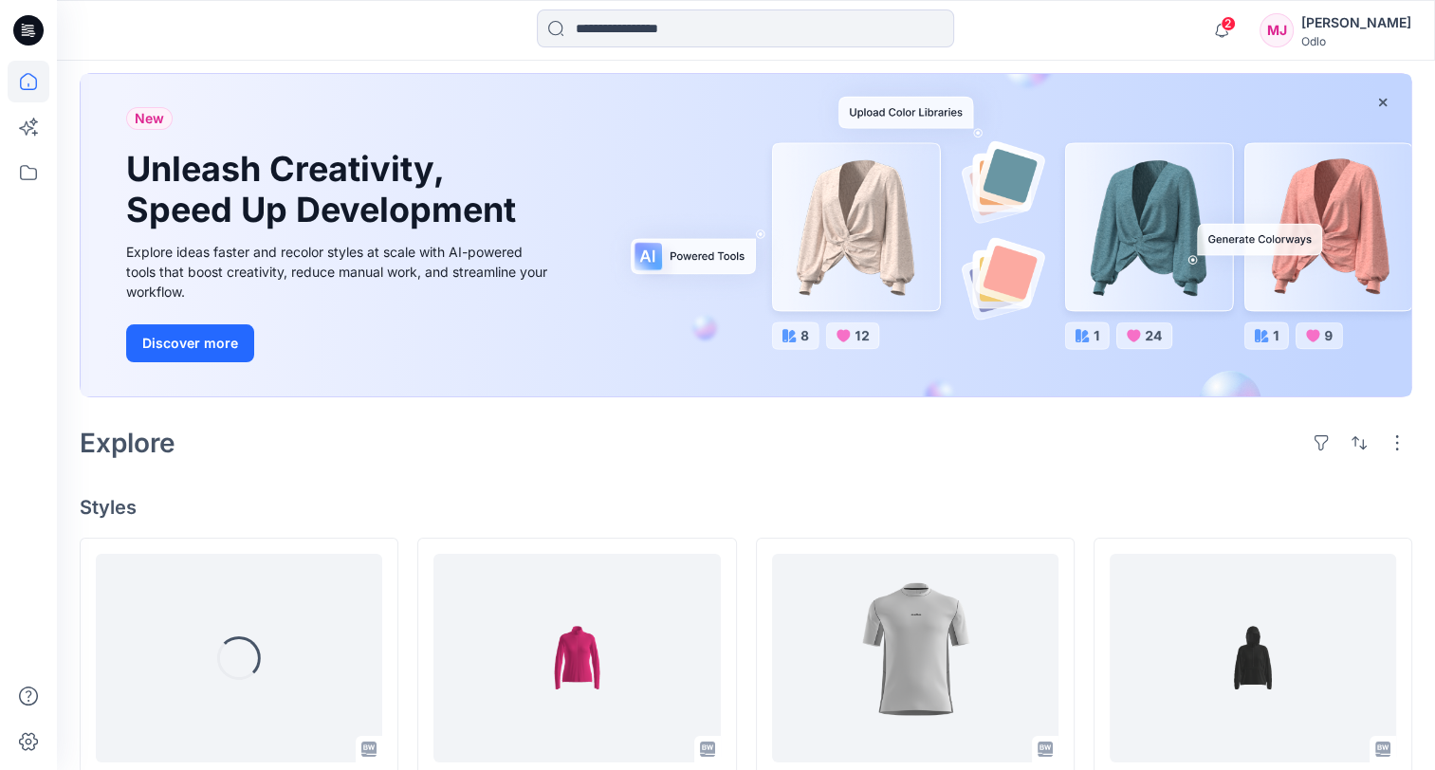
scroll to position [190, 0]
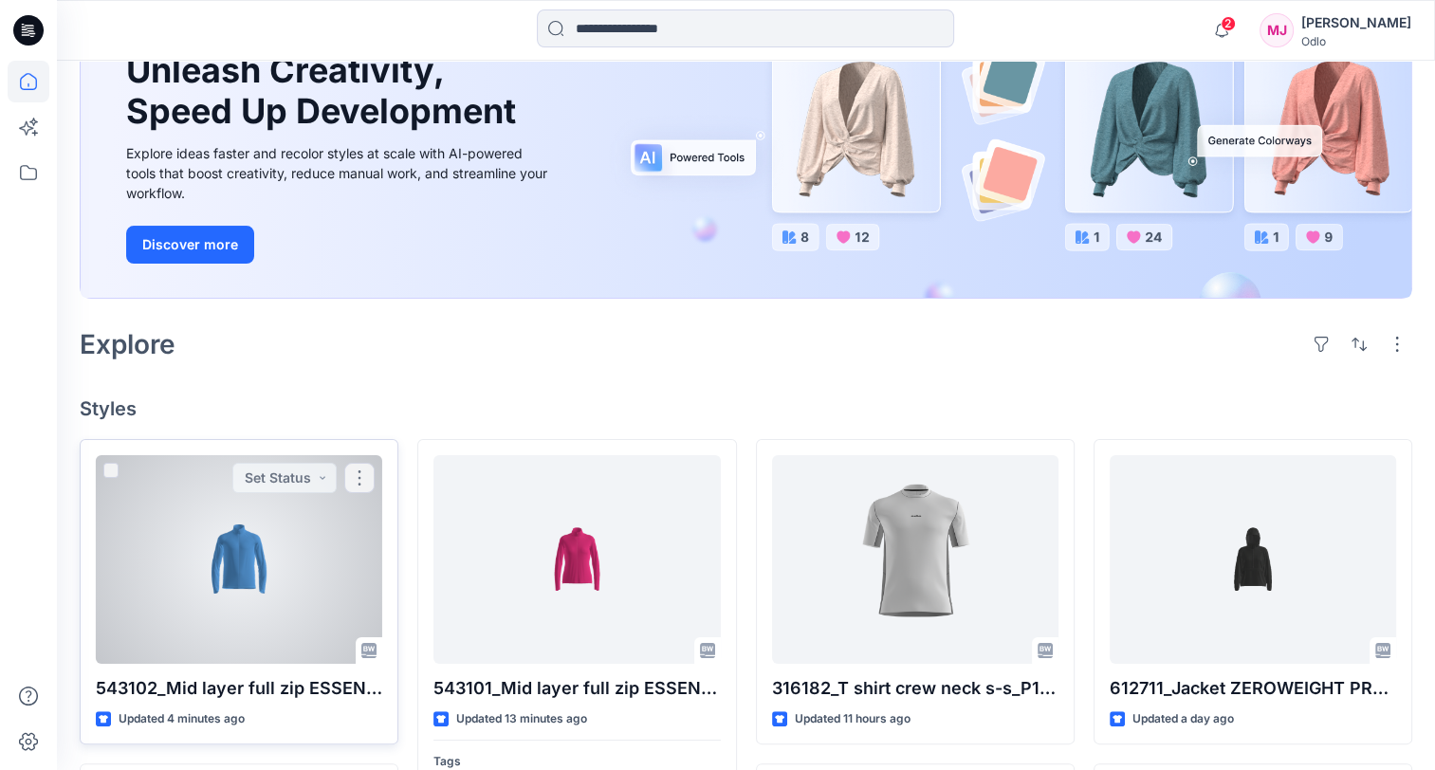
click at [179, 512] on div at bounding box center [239, 559] width 286 height 209
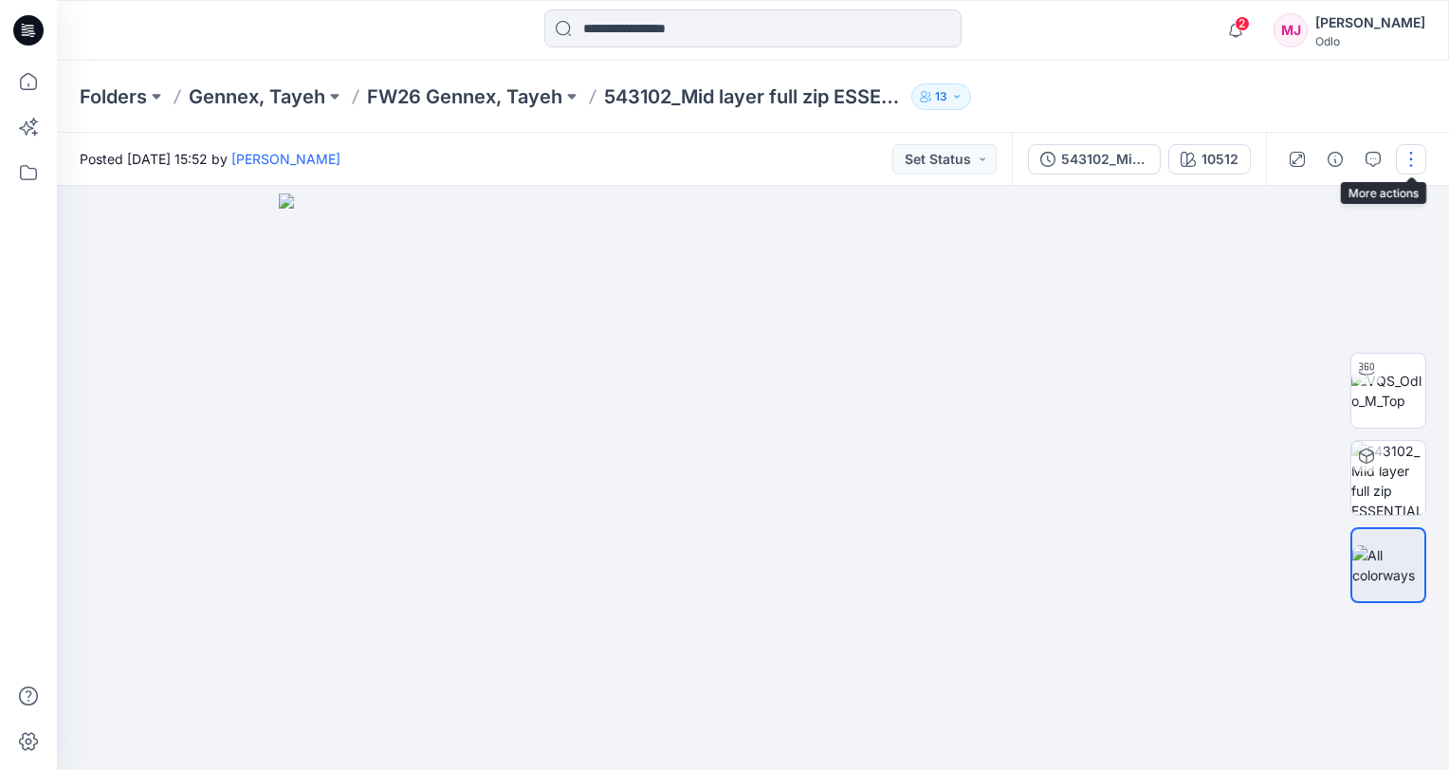
click at [1408, 160] on button "button" at bounding box center [1411, 159] width 30 height 30
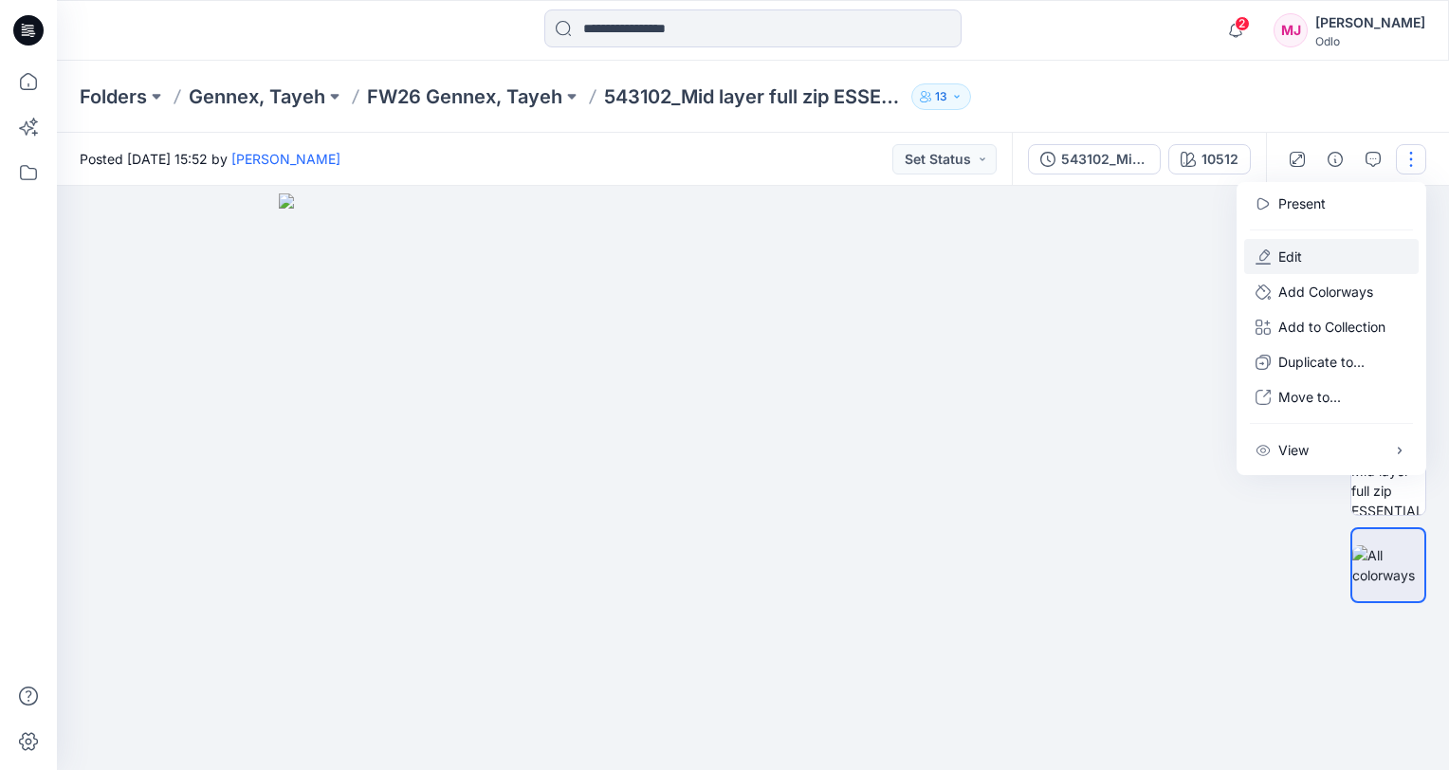
click at [1299, 247] on p "Edit" at bounding box center [1290, 257] width 24 height 20
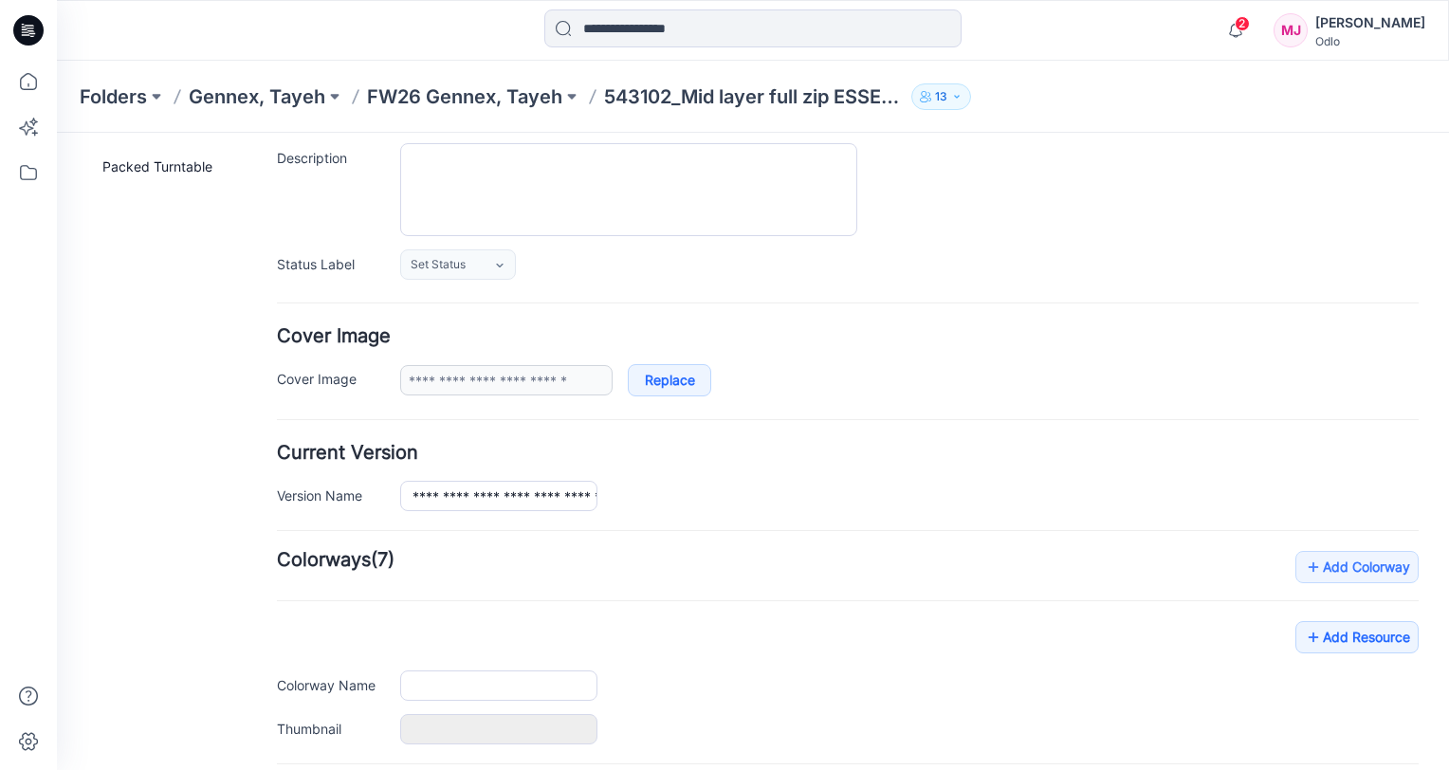
scroll to position [188, 0]
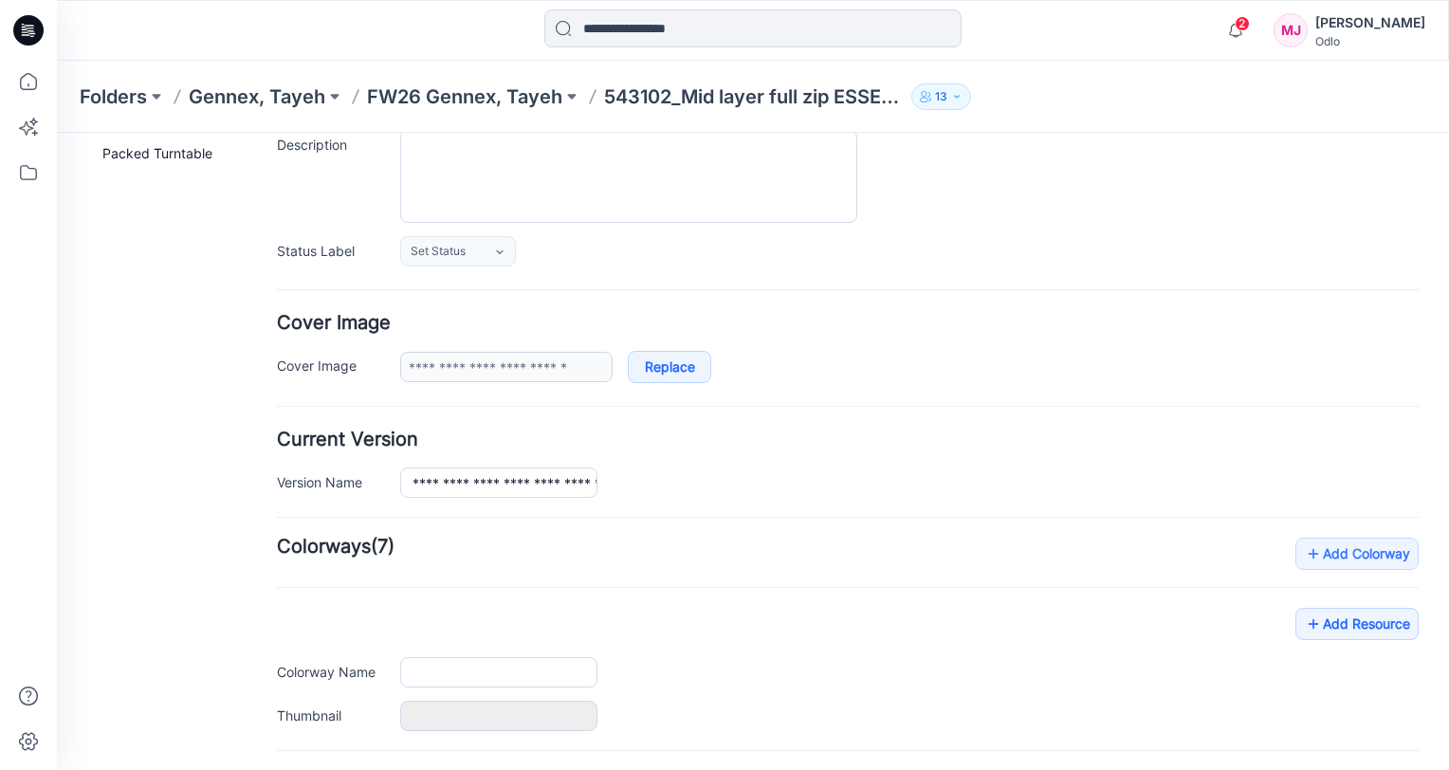
type input "**********"
type input "*****"
type input "**********"
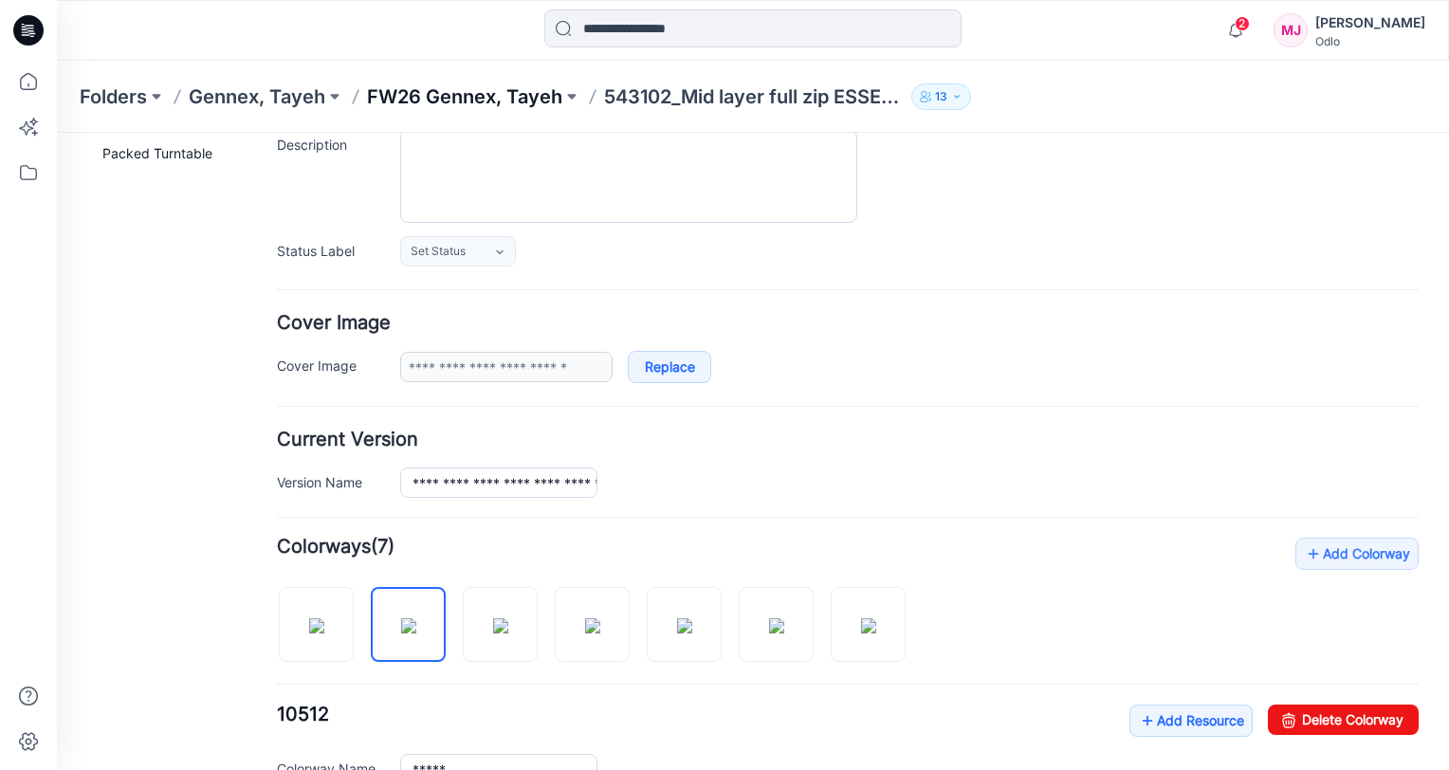
click at [518, 100] on p "FW26 Gennex, Tayeh" at bounding box center [464, 96] width 195 height 27
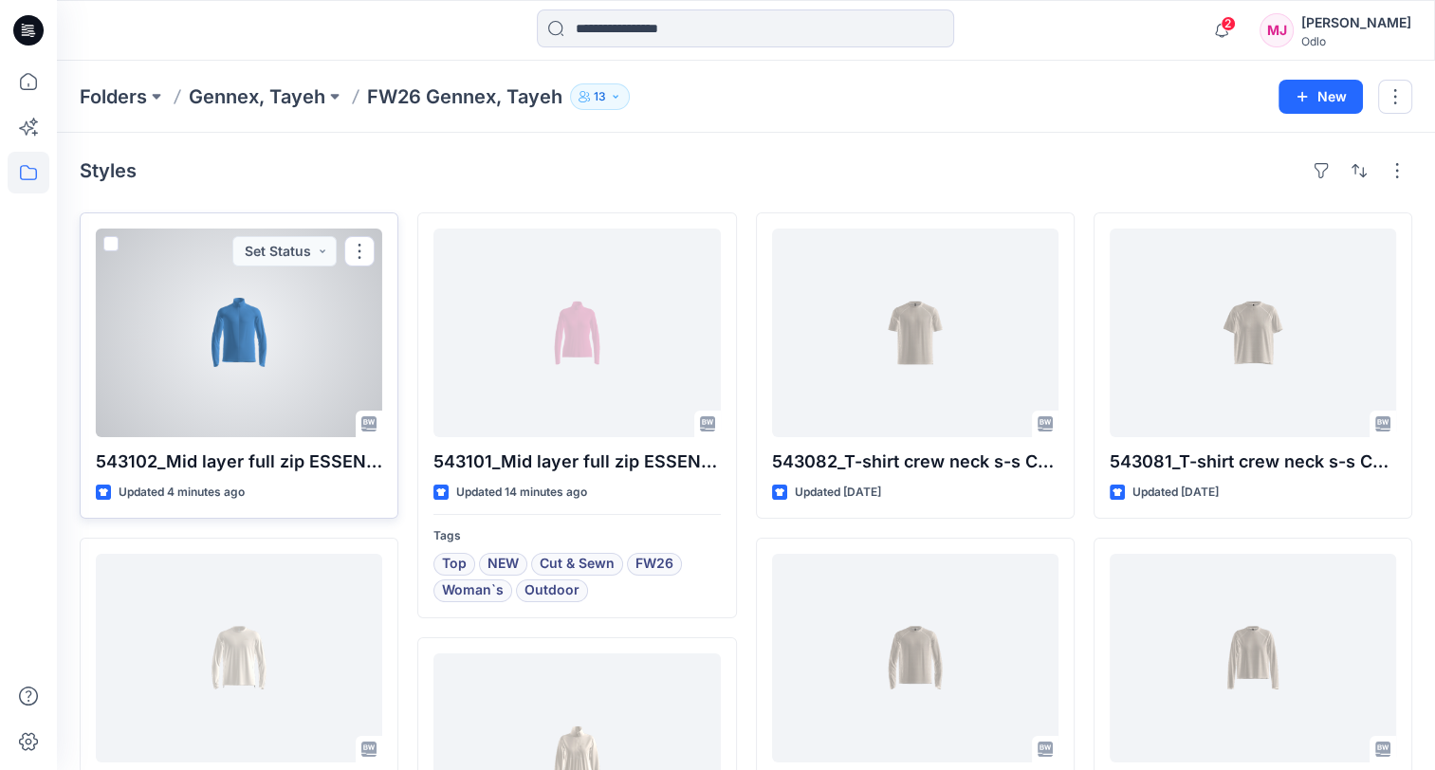
click at [279, 395] on div at bounding box center [239, 333] width 286 height 209
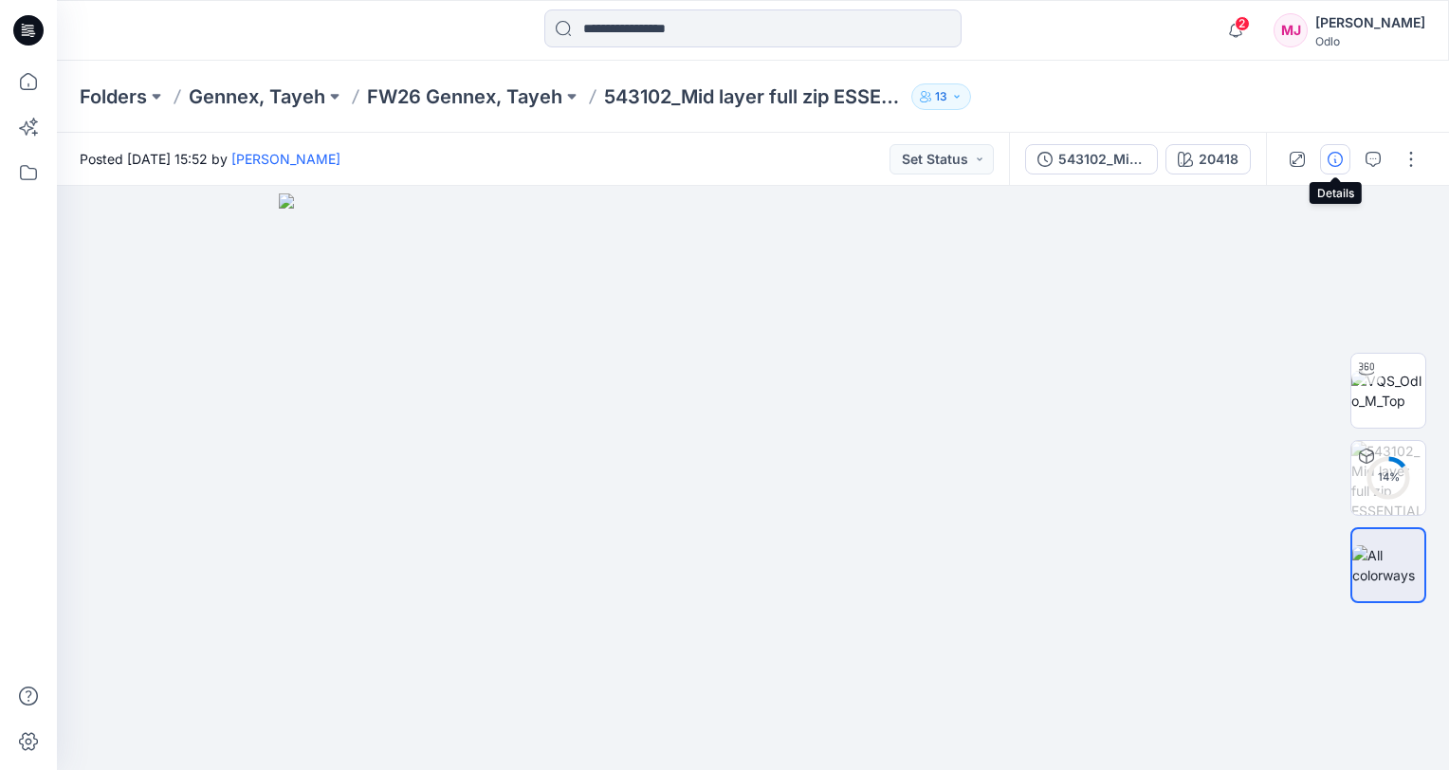
click at [1337, 159] on icon "button" at bounding box center [1335, 159] width 15 height 15
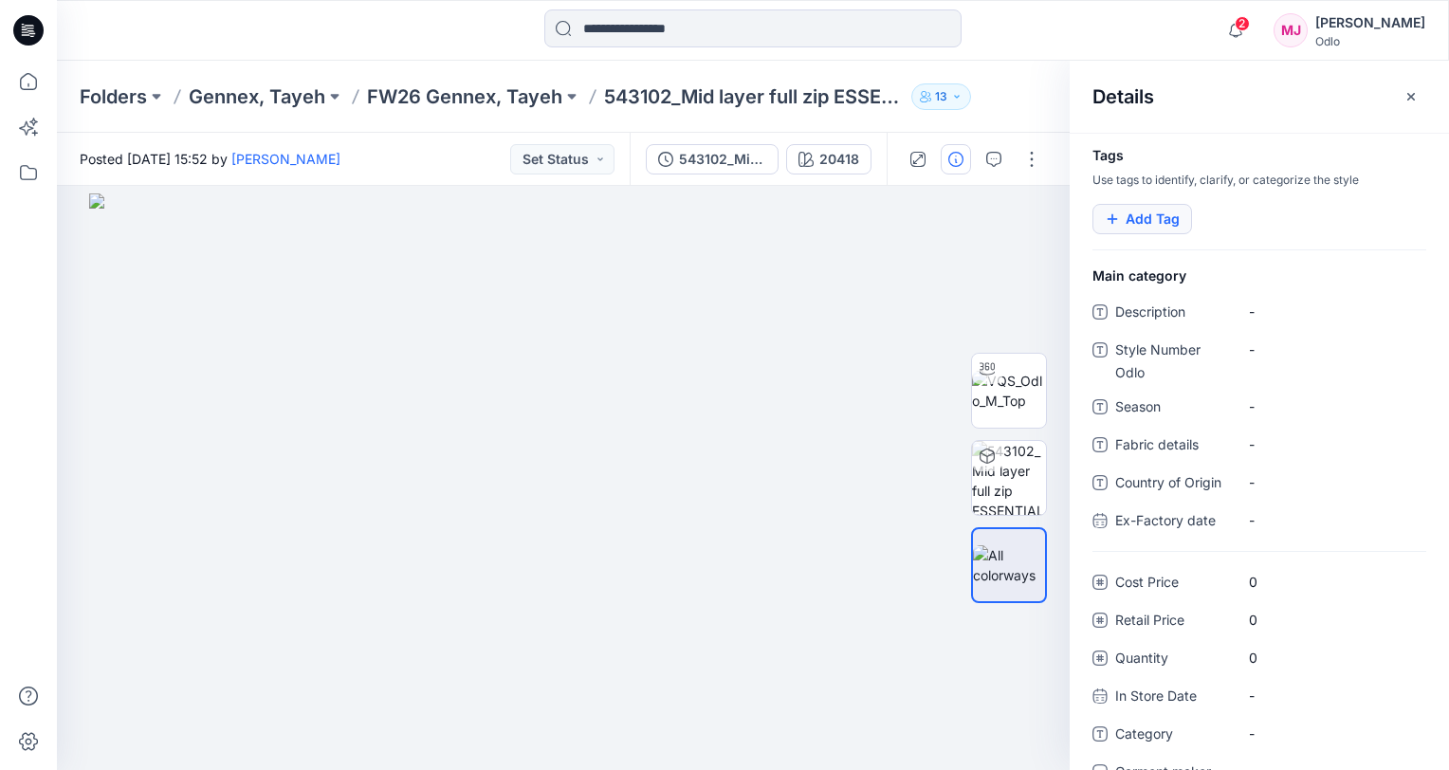
click at [1148, 219] on button "Add Tag" at bounding box center [1143, 219] width 100 height 30
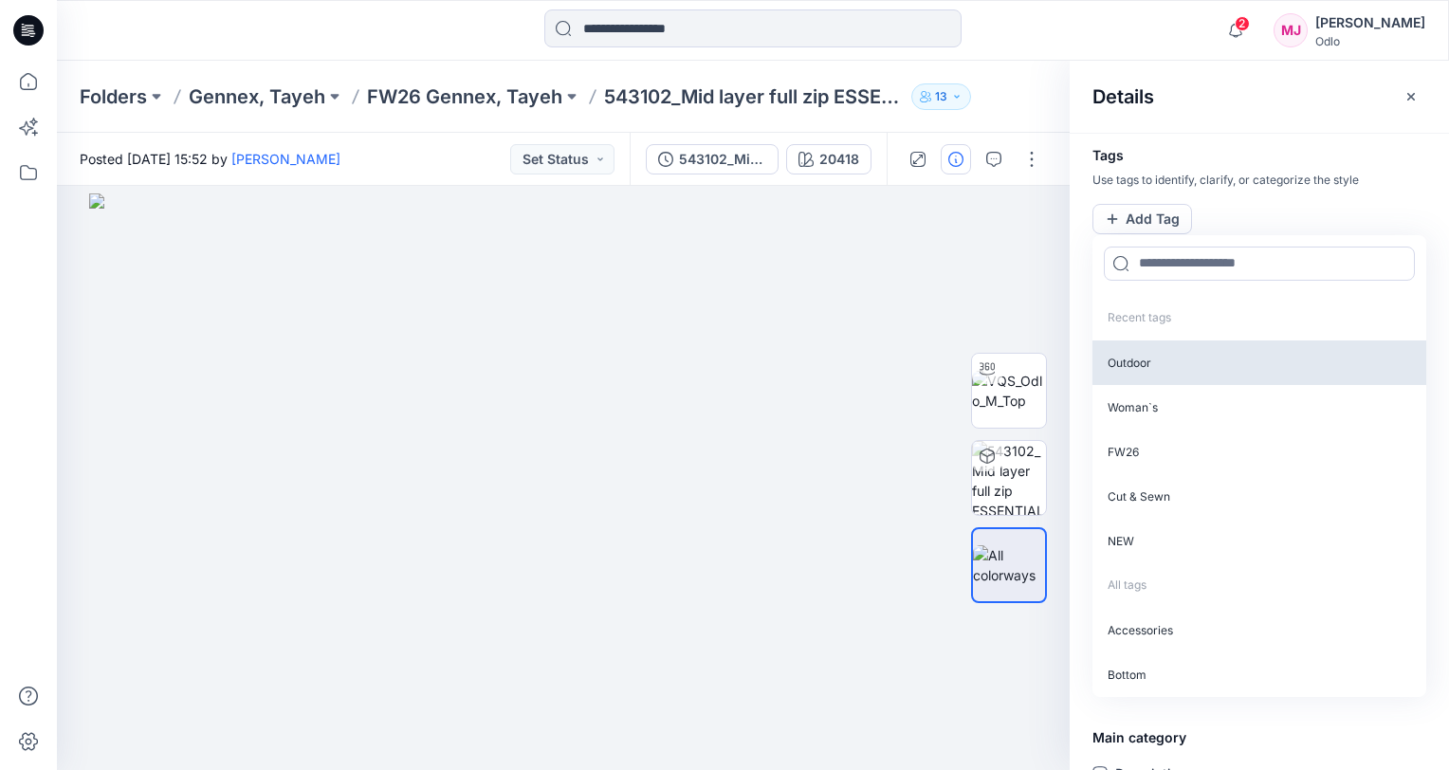
click at [1166, 358] on p "Outdoor" at bounding box center [1260, 362] width 334 height 45
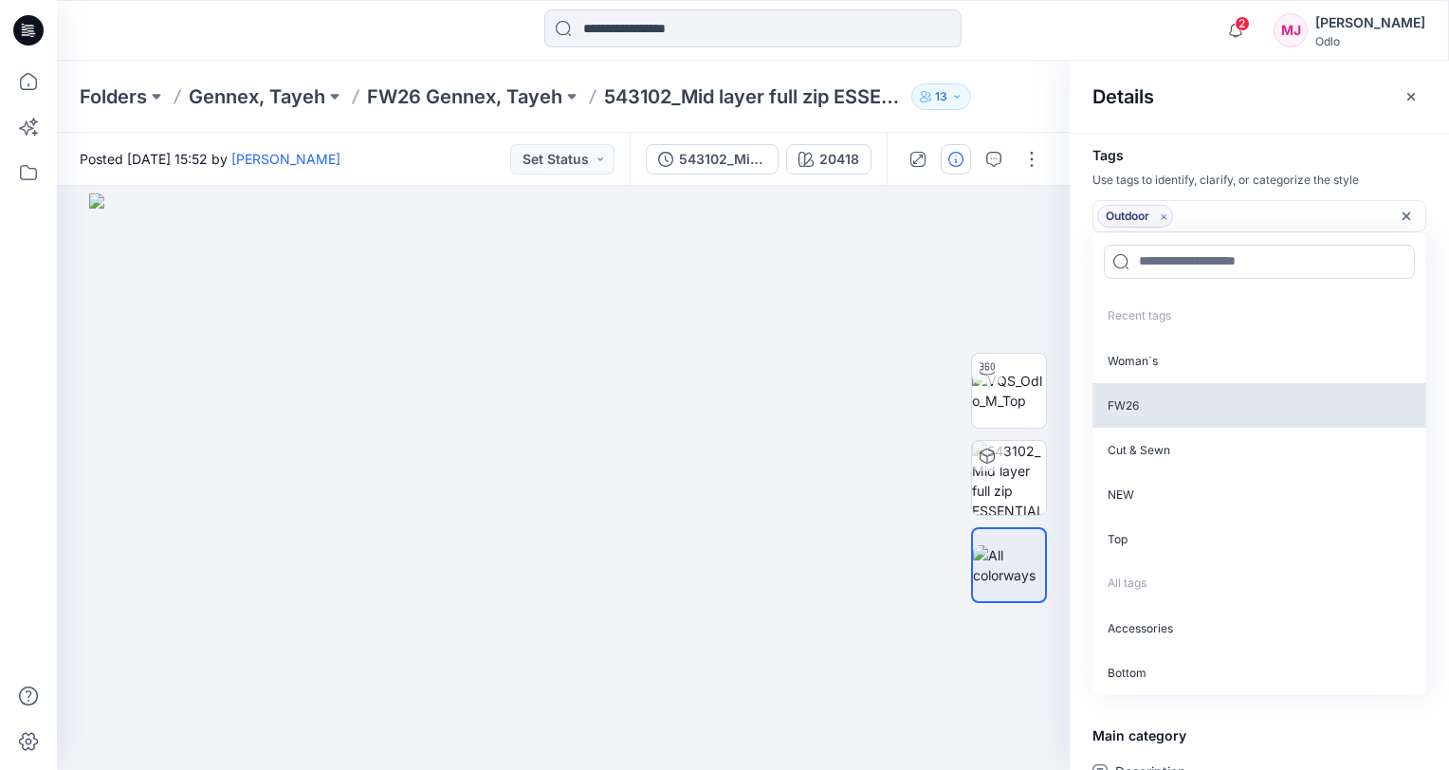
click at [1155, 394] on p "FW26" at bounding box center [1260, 405] width 334 height 45
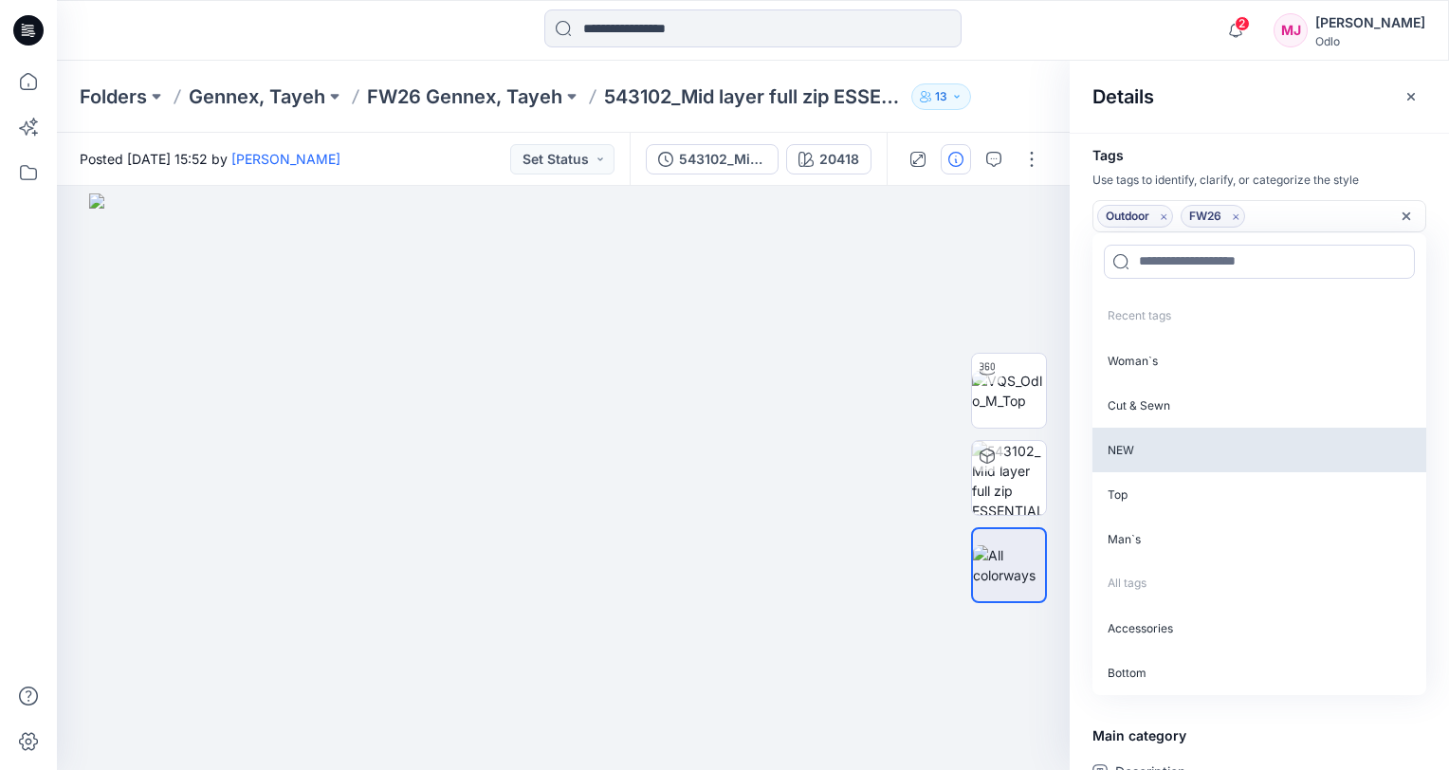
click at [1155, 395] on p "Cut & Sewn" at bounding box center [1260, 405] width 334 height 45
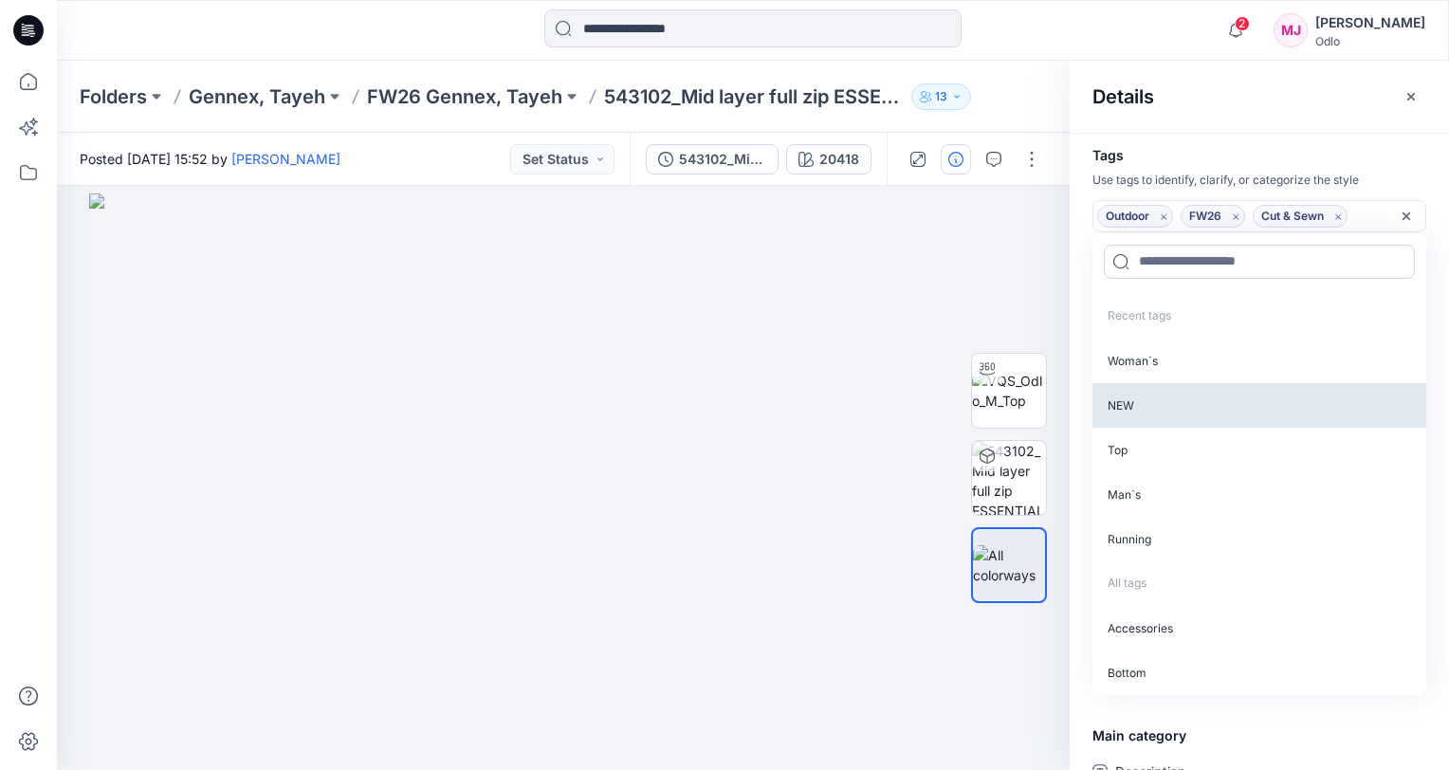
click at [1153, 410] on p "NEW" at bounding box center [1260, 405] width 334 height 45
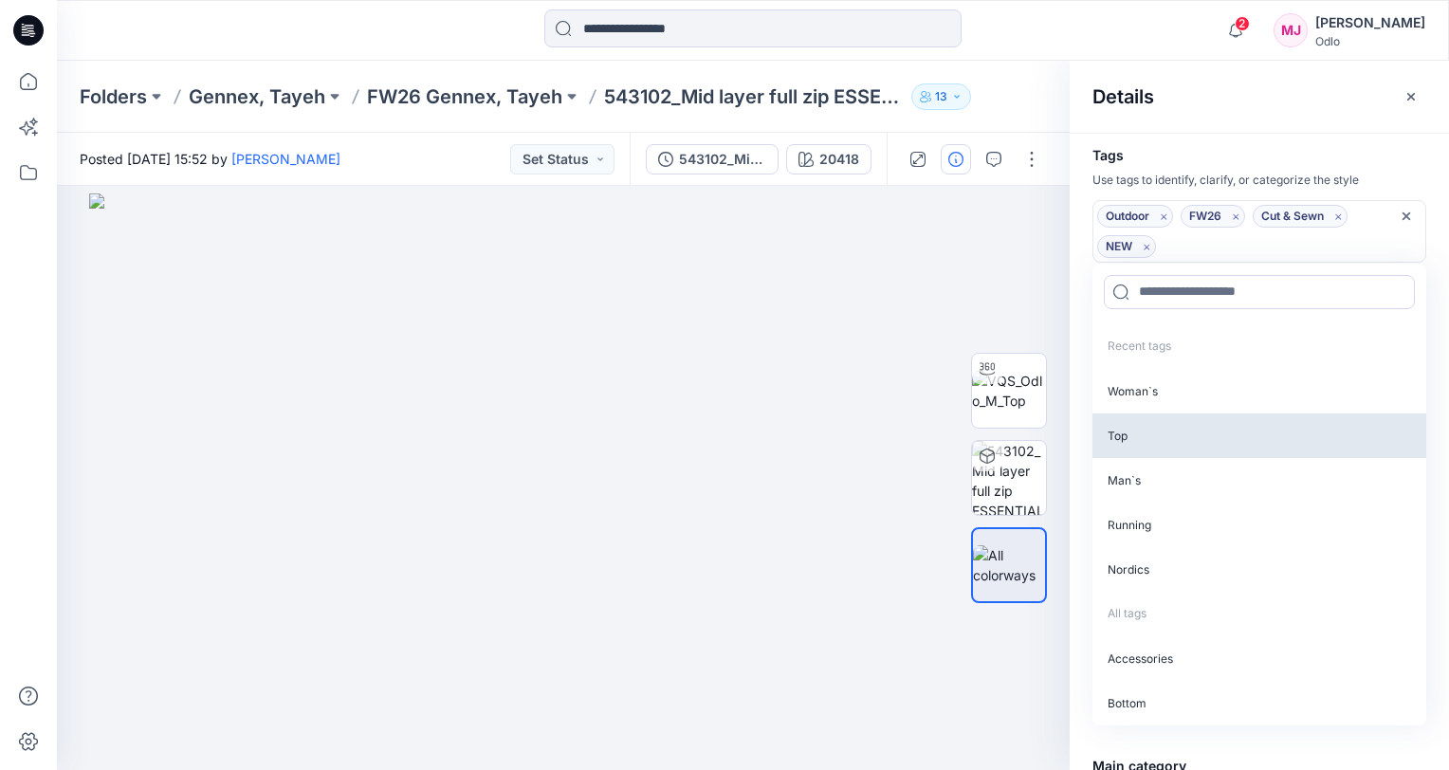
click at [1149, 432] on p "Top" at bounding box center [1260, 435] width 334 height 45
click at [1149, 436] on p "Man`s" at bounding box center [1260, 435] width 334 height 45
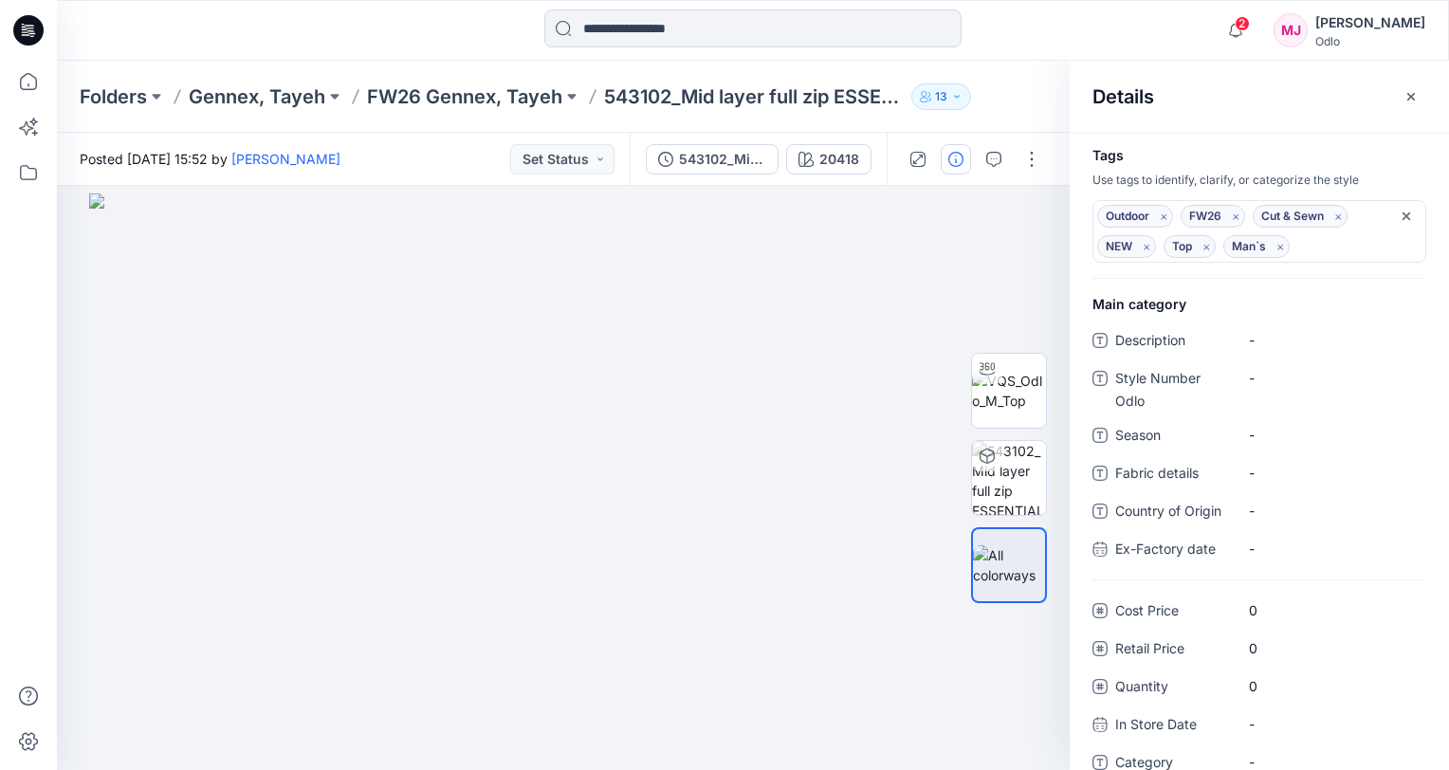
click at [1297, 119] on div "Details" at bounding box center [1259, 96] width 379 height 71
click at [1308, 387] on Odlo "-" at bounding box center [1331, 378] width 165 height 20
type textarea "******"
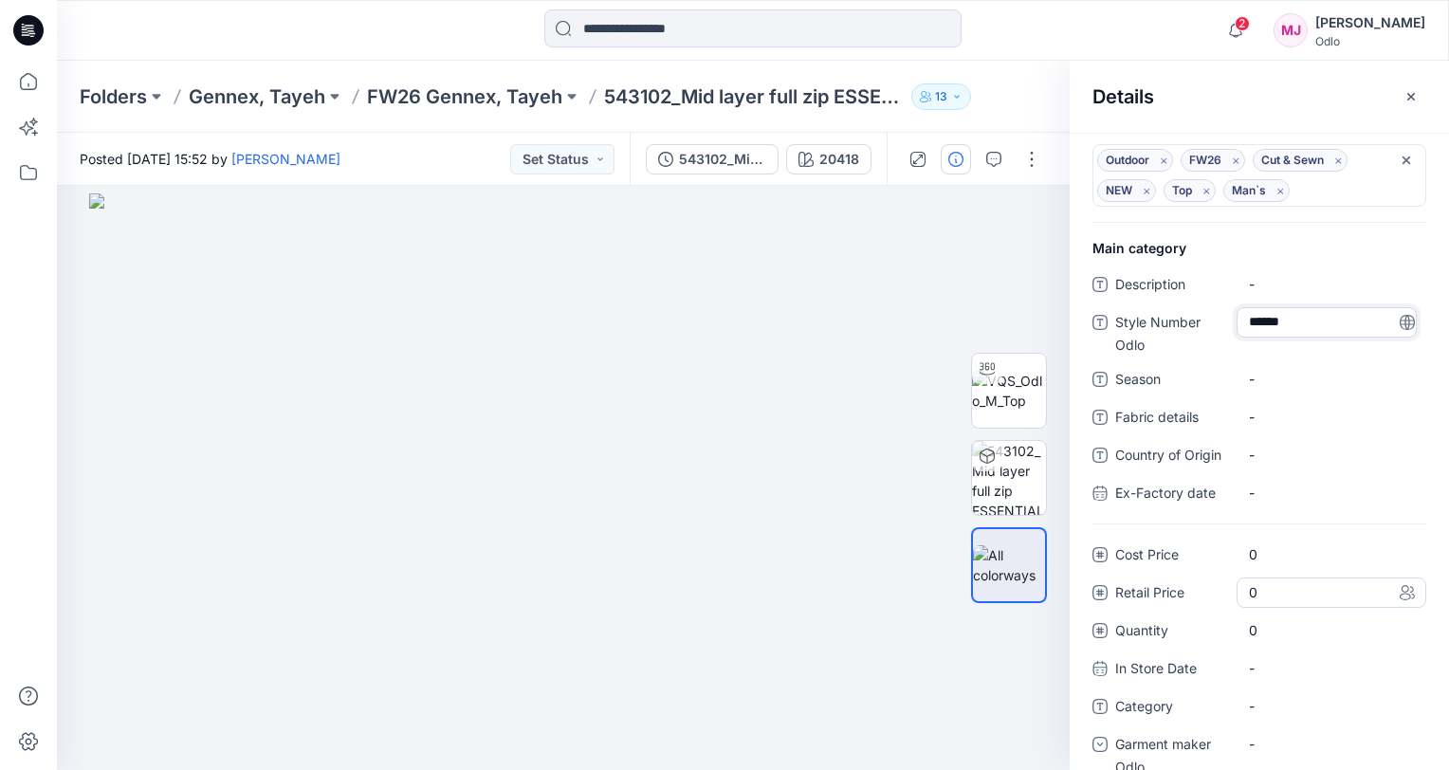
scroll to position [86, 0]
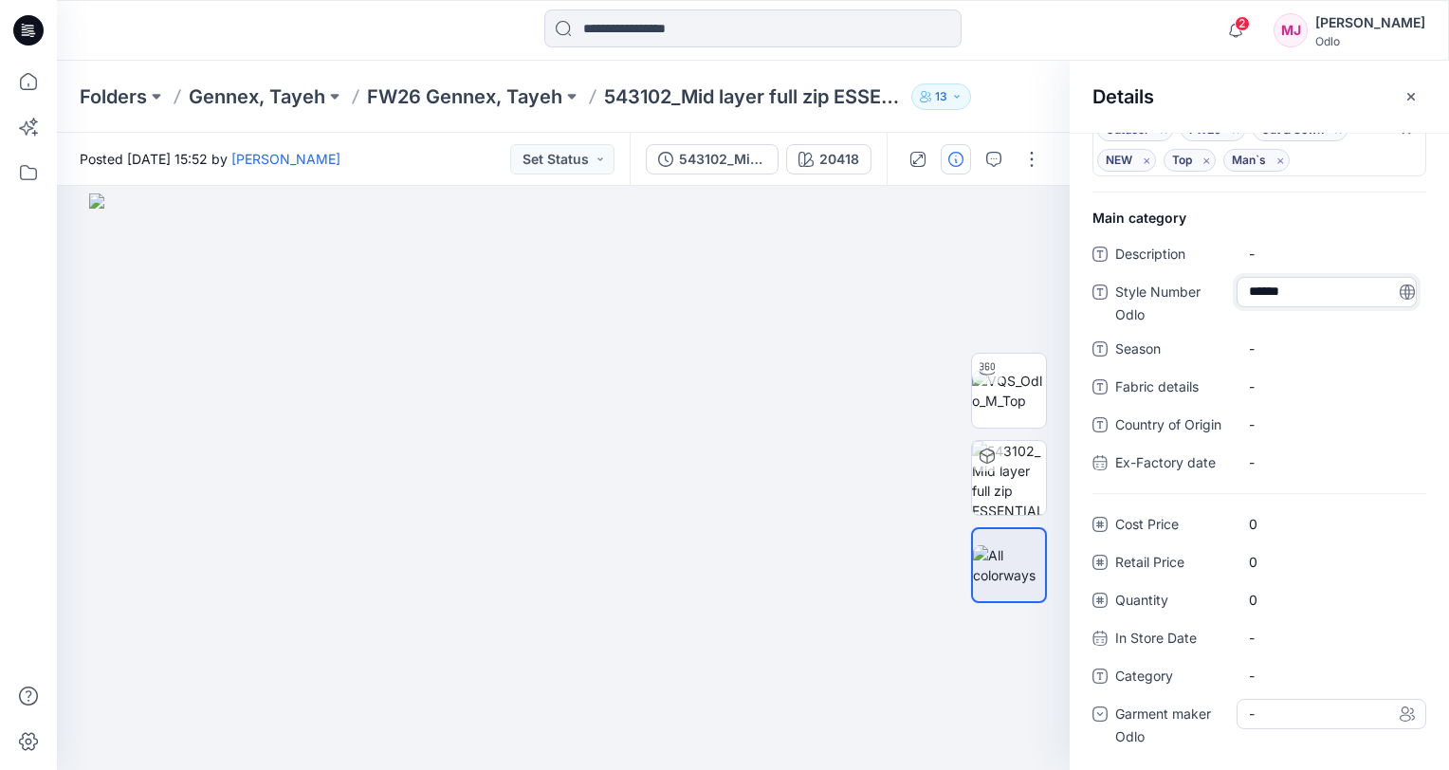
click at [1292, 717] on div "-" at bounding box center [1332, 714] width 190 height 30
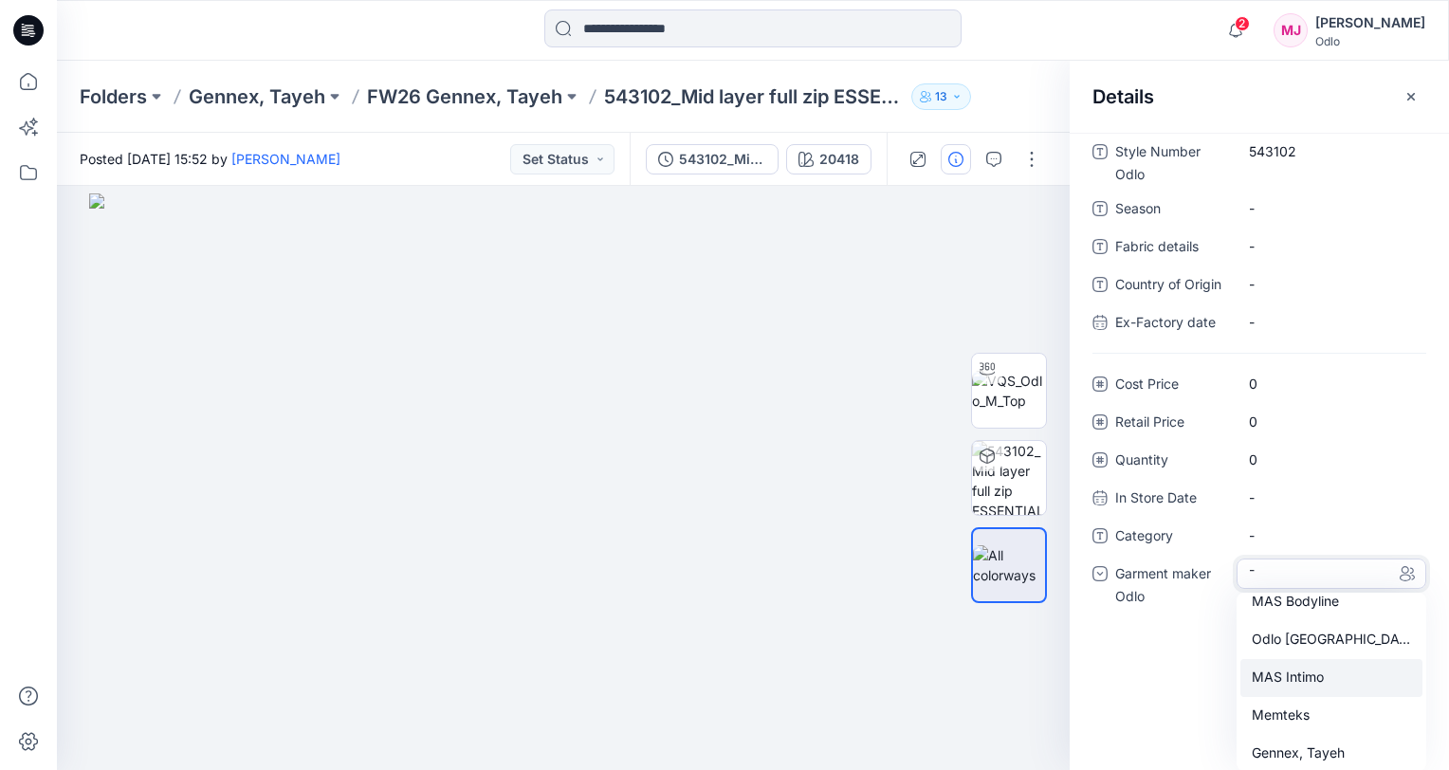
scroll to position [133, 0]
click at [1289, 674] on div "Gennex, Tayeh" at bounding box center [1331, 672] width 182 height 38
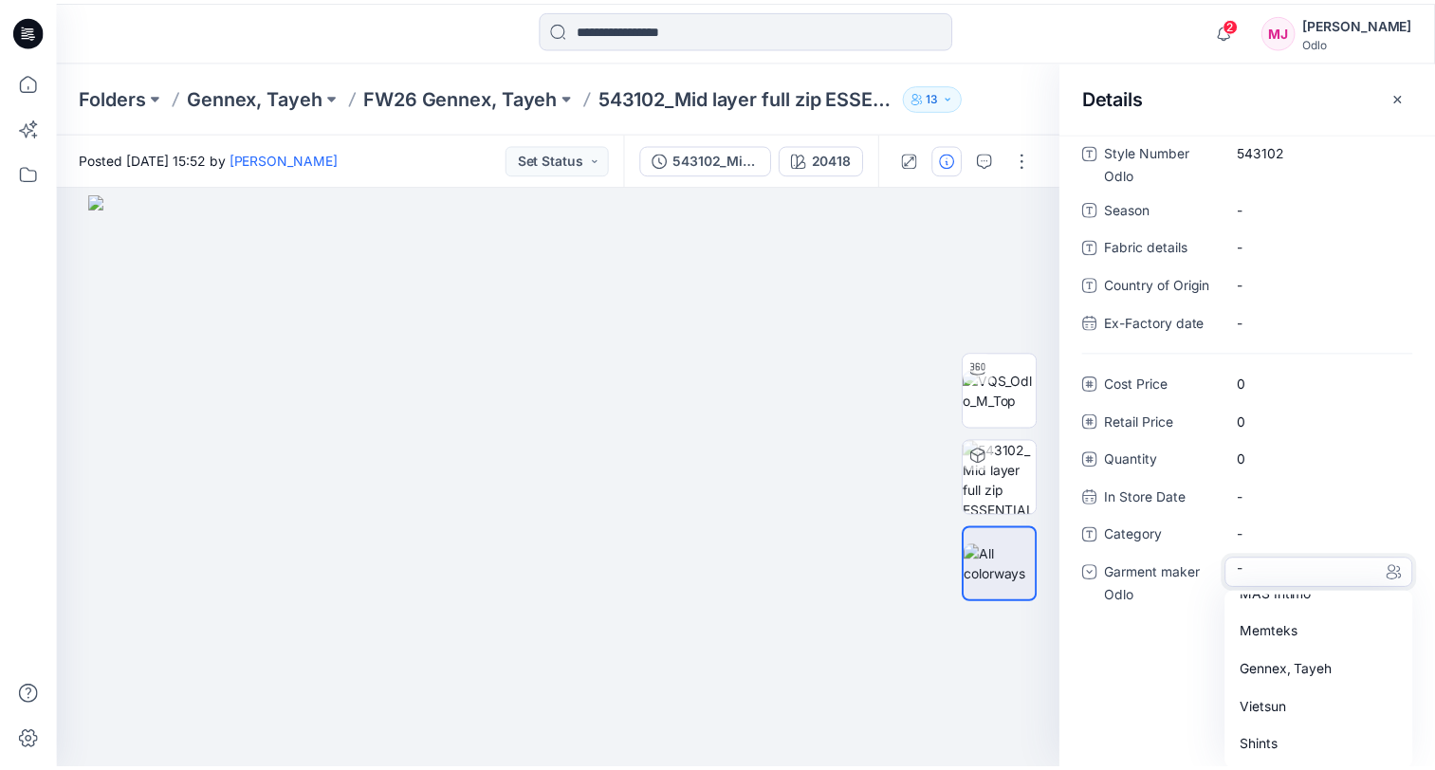
scroll to position [86, 0]
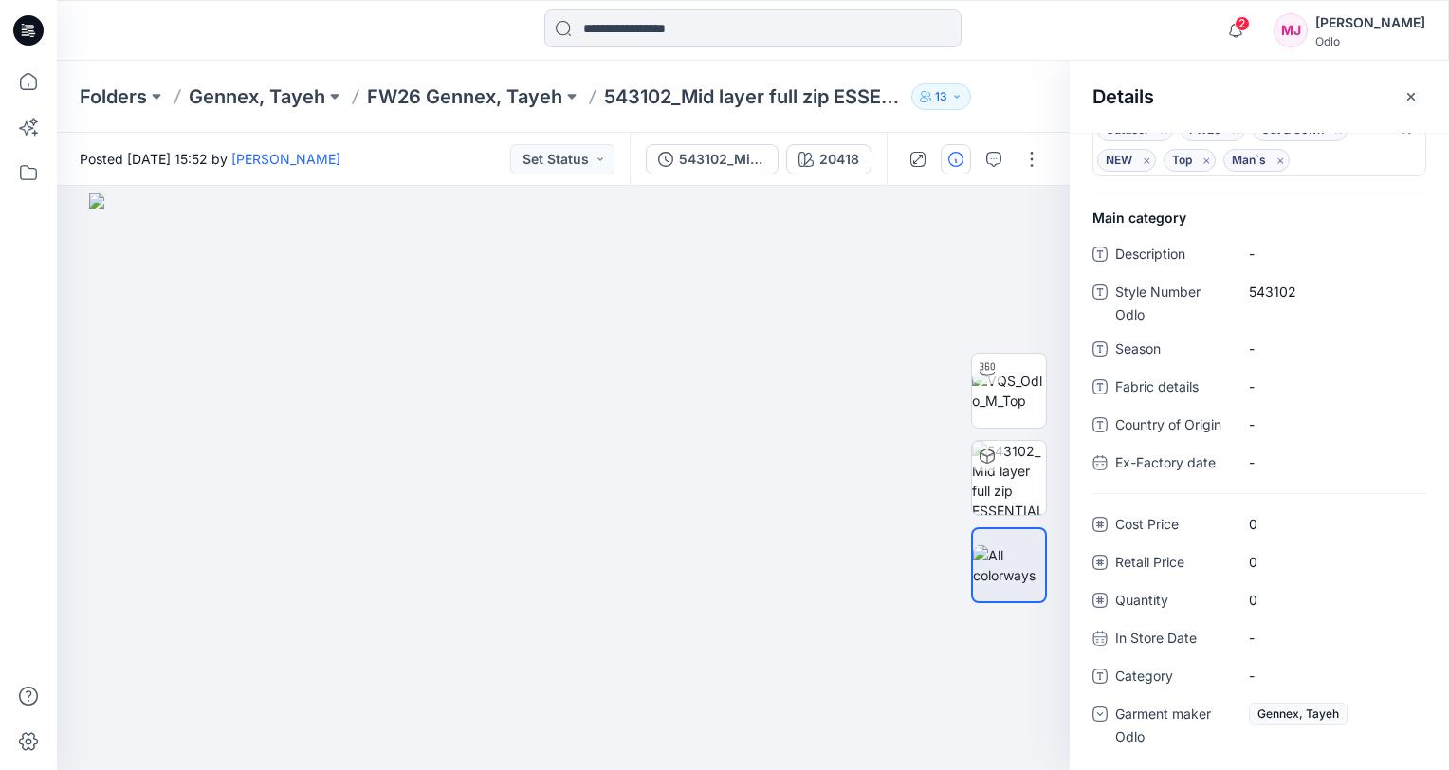
click at [1017, 72] on div "Folders Gennex, Tayeh FW26 Gennex, Tayeh 543102_Mid layer full zip ESSENTIAL WA…" at bounding box center [753, 97] width 1392 height 72
click at [1002, 40] on div at bounding box center [753, 30] width 696 height 42
click at [1409, 96] on icon "button" at bounding box center [1411, 96] width 15 height 15
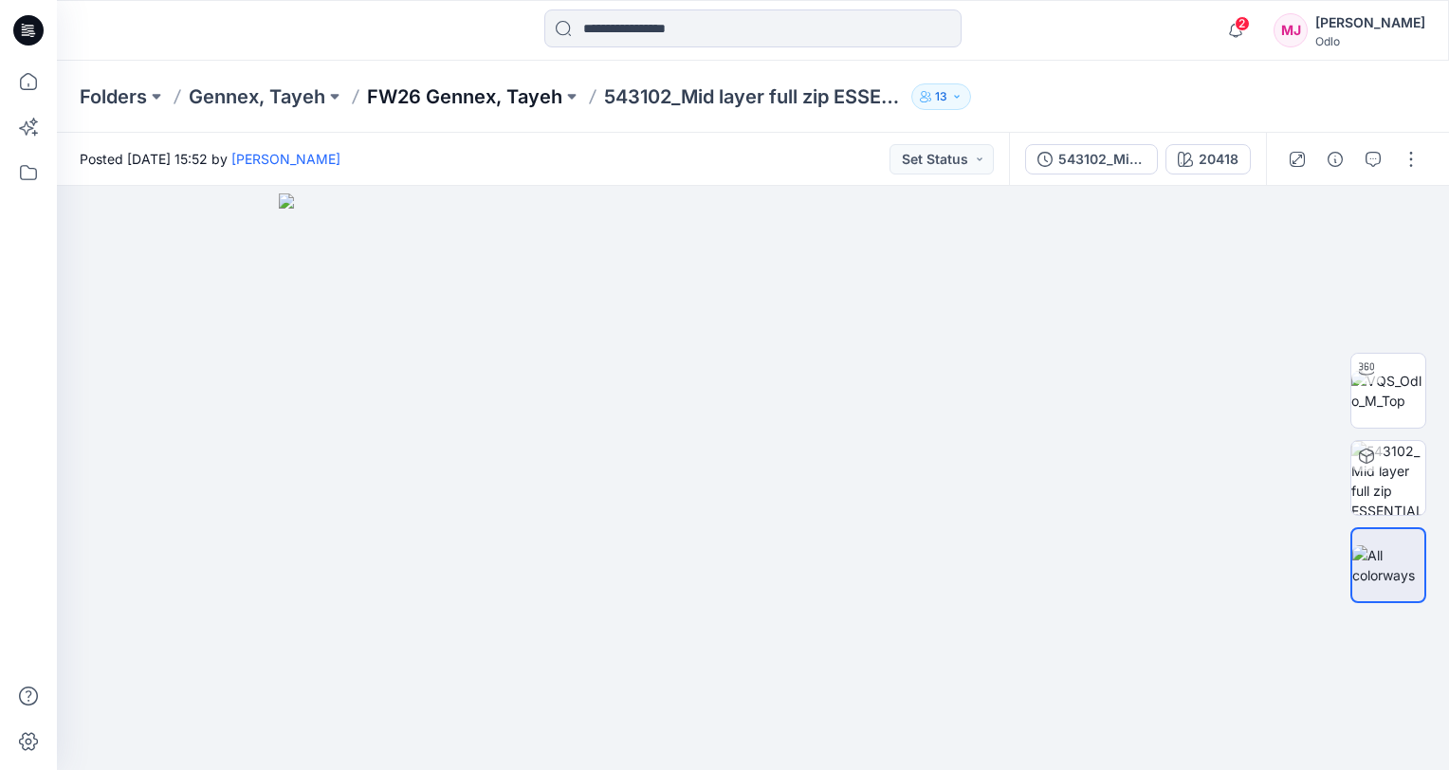
click at [461, 97] on p "FW26 Gennex, Tayeh" at bounding box center [464, 96] width 195 height 27
